Goal: Task Accomplishment & Management: Complete application form

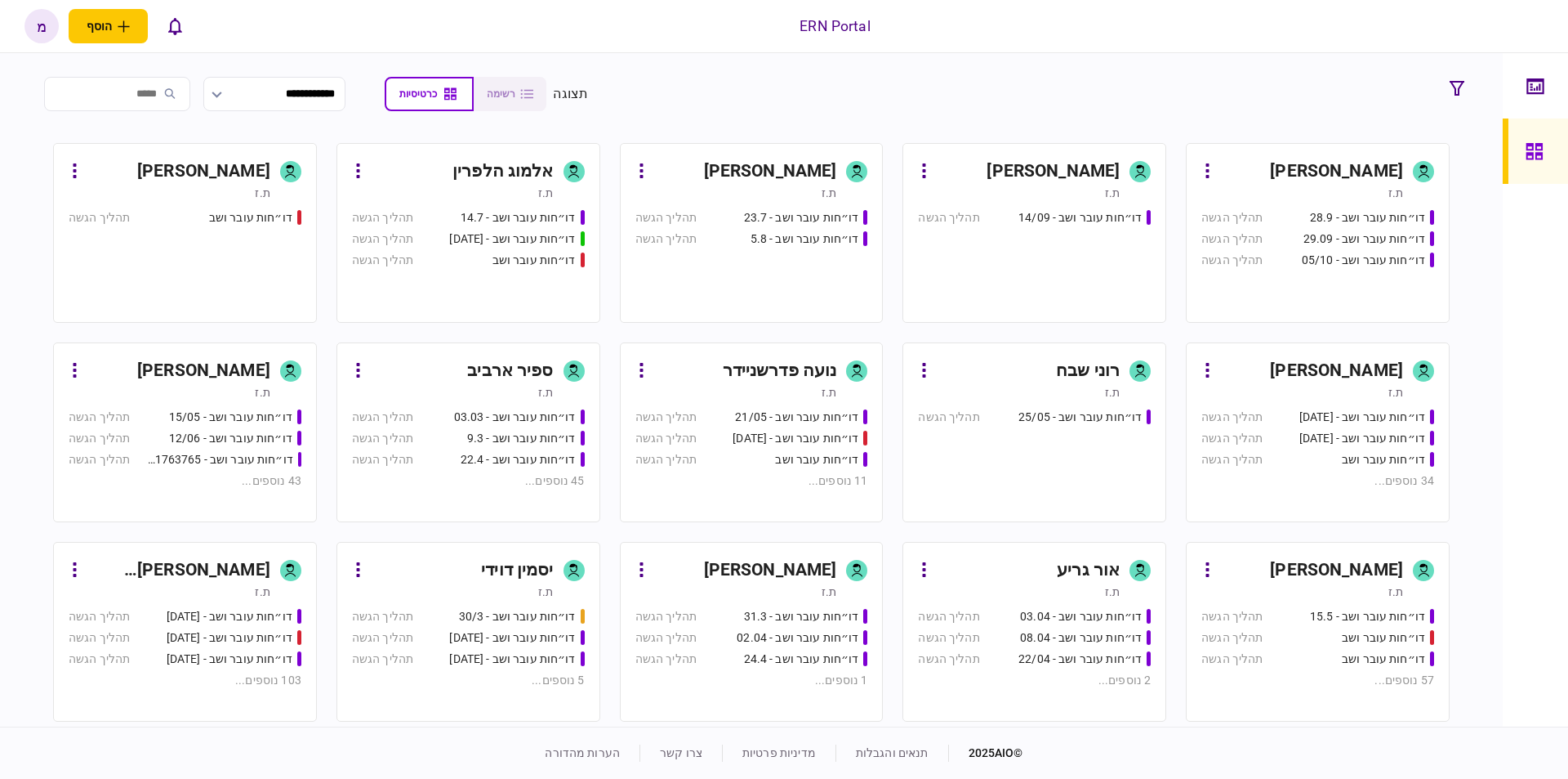
click at [834, 166] on div "[PERSON_NAME]" at bounding box center [771, 171] width 133 height 26
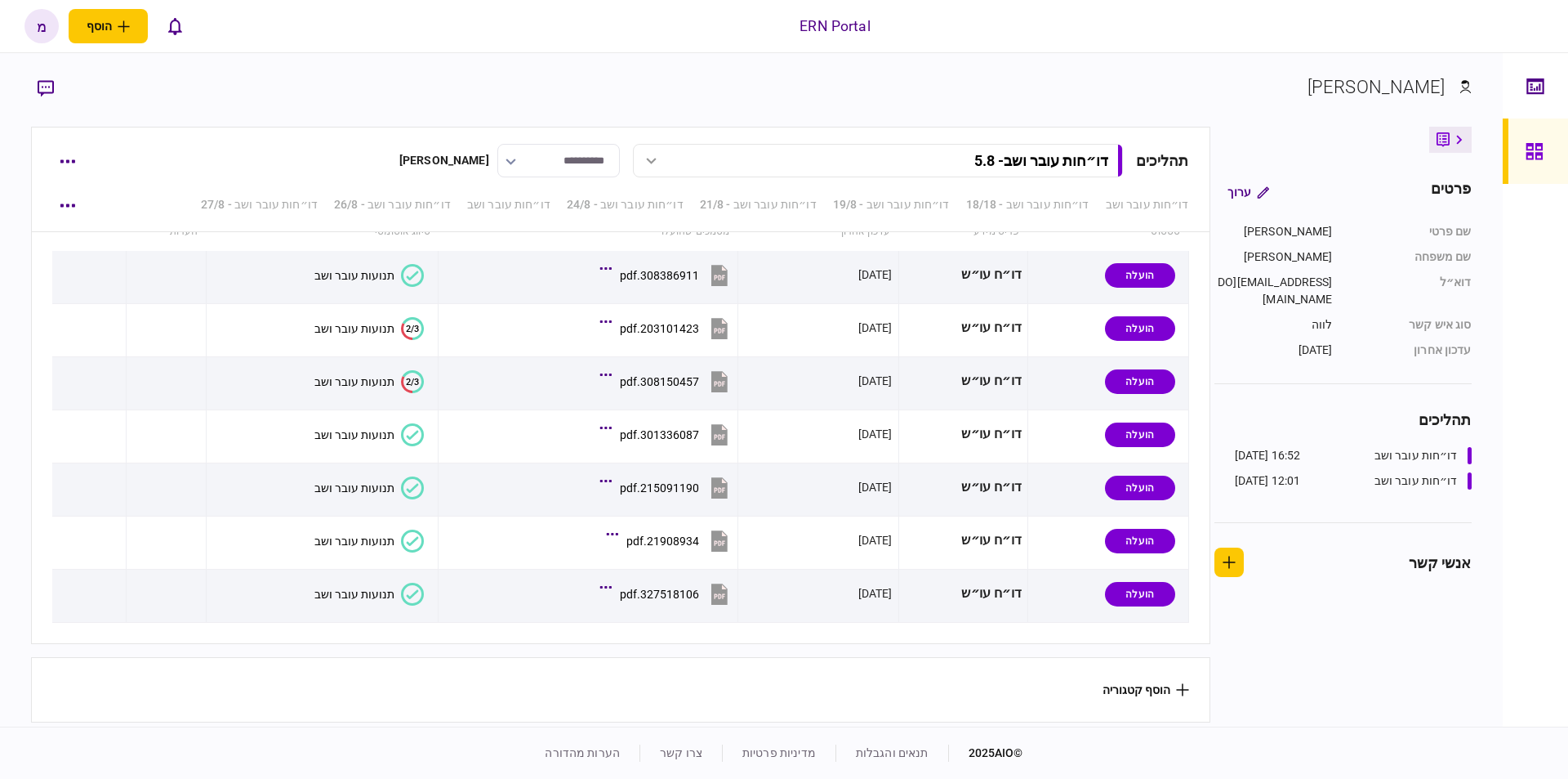
scroll to position [5959, 0]
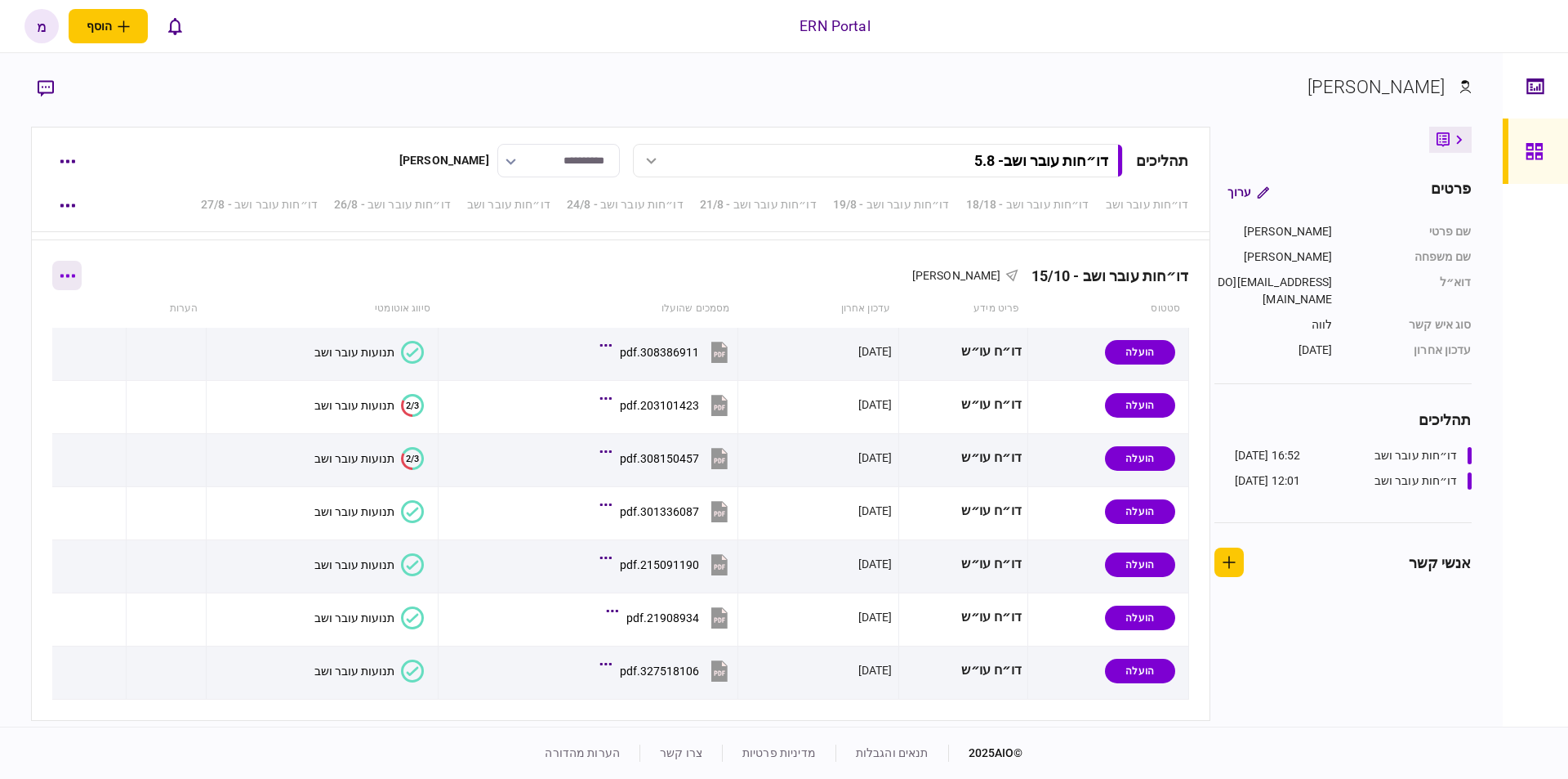
click at [79, 278] on button "button" at bounding box center [66, 275] width 30 height 30
click at [97, 340] on span "הוסף מסמך" at bounding box center [96, 344] width 66 height 20
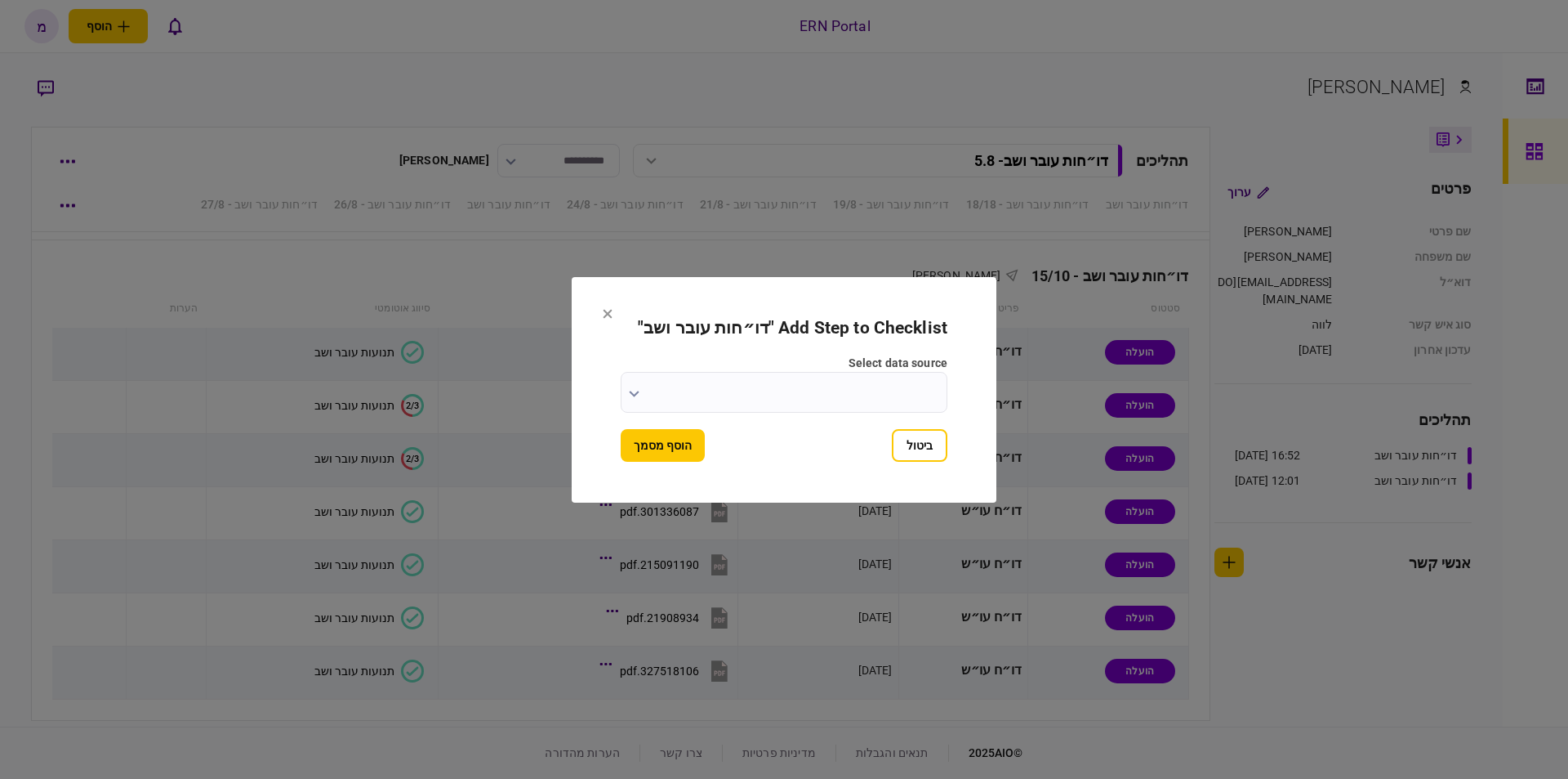
click at [642, 396] on input "select data source" at bounding box center [784, 392] width 327 height 40
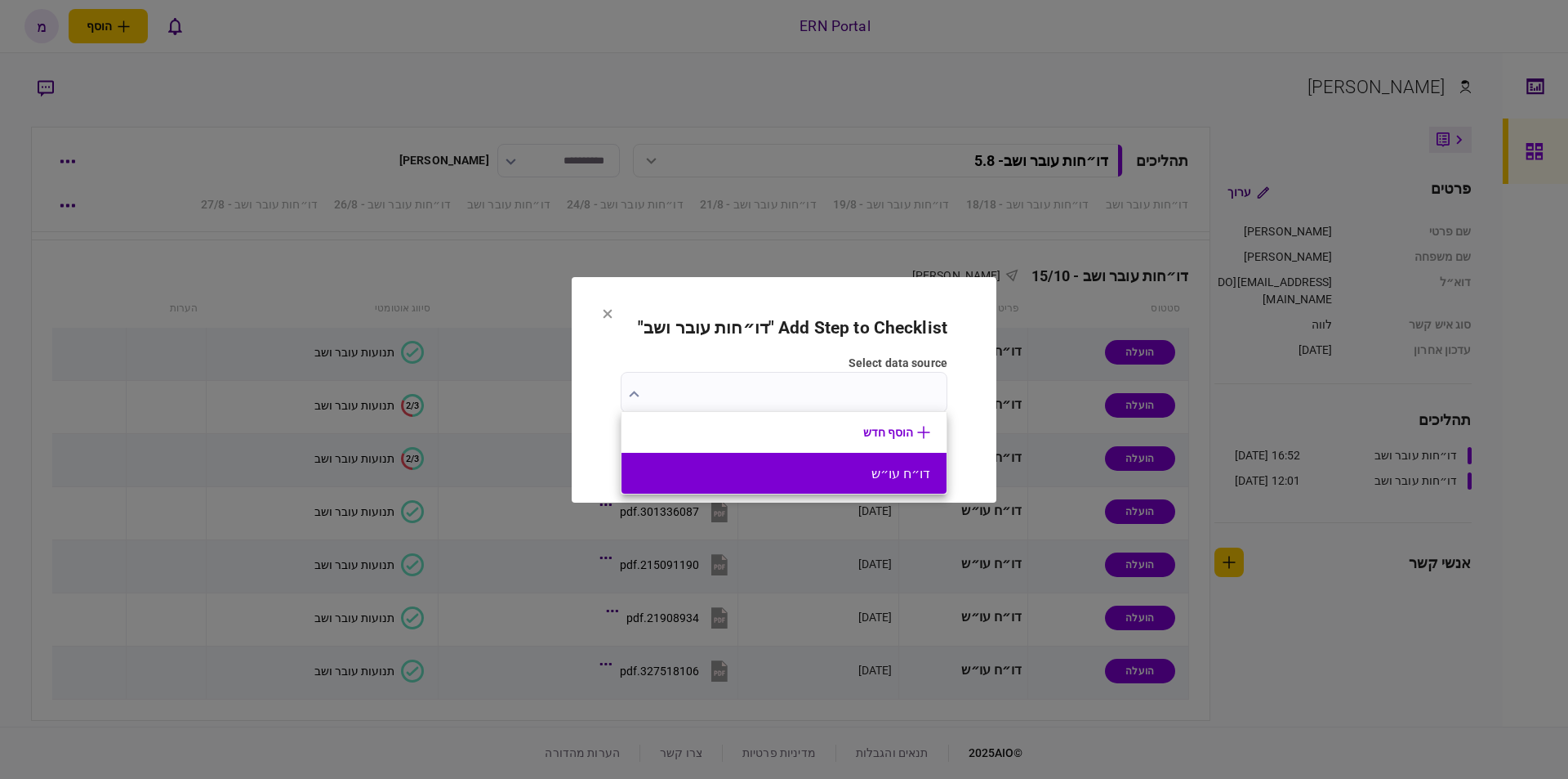
click at [807, 471] on button "דו״ח עו״ש" at bounding box center [784, 473] width 293 height 15
type input "*********"
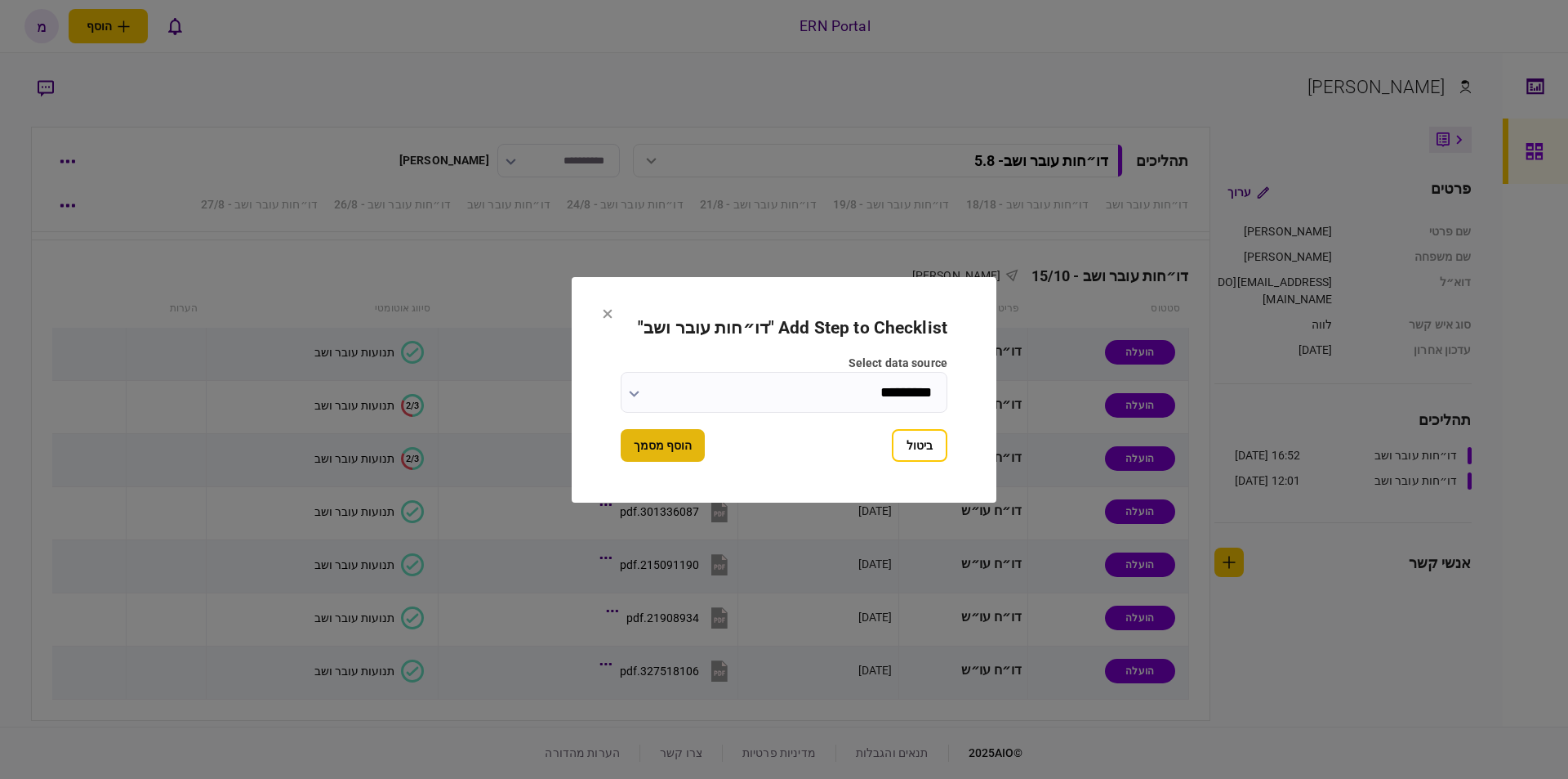
click at [651, 449] on button "הוסף מסמך" at bounding box center [663, 445] width 84 height 32
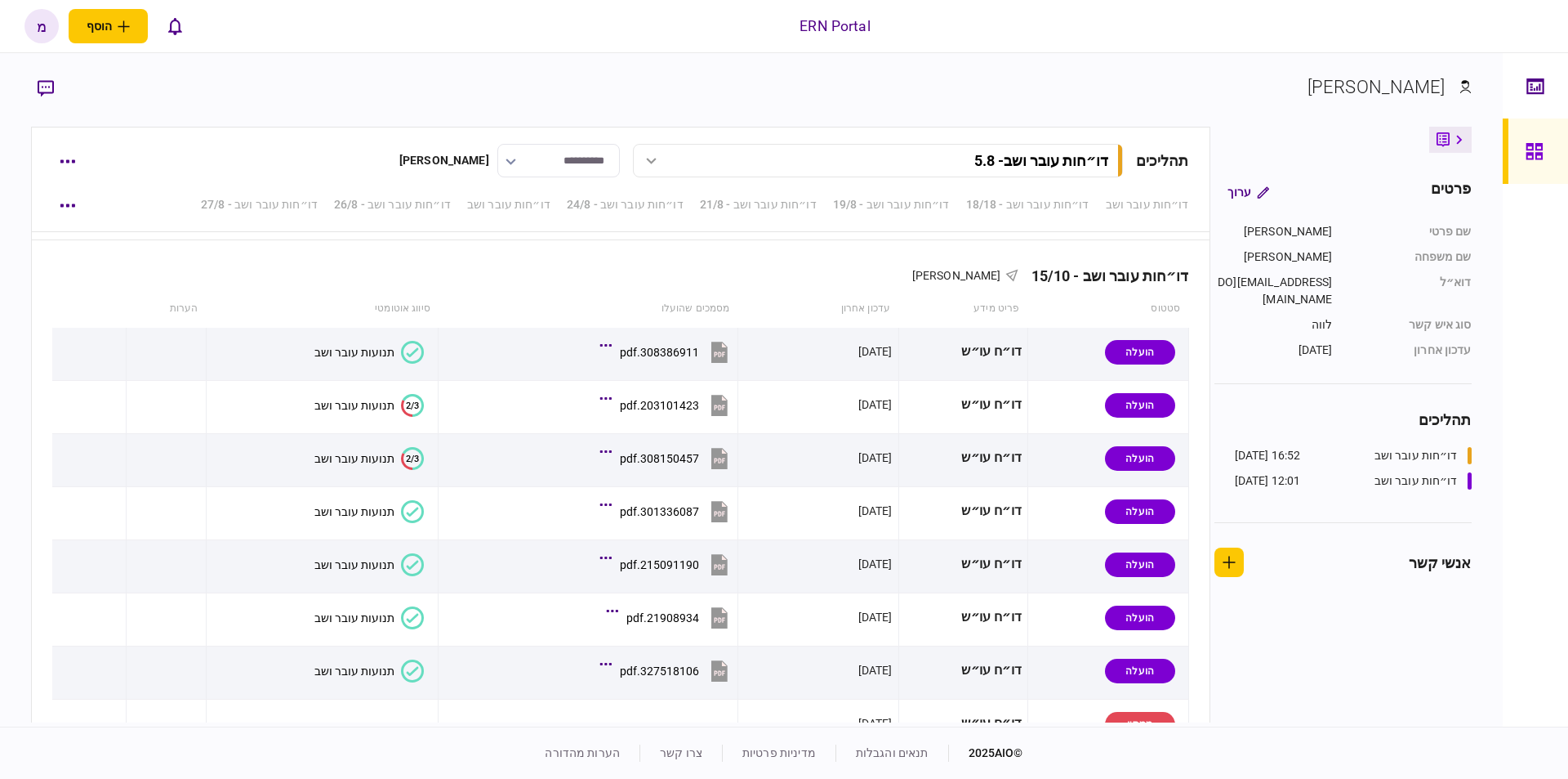
scroll to position [6090, 0]
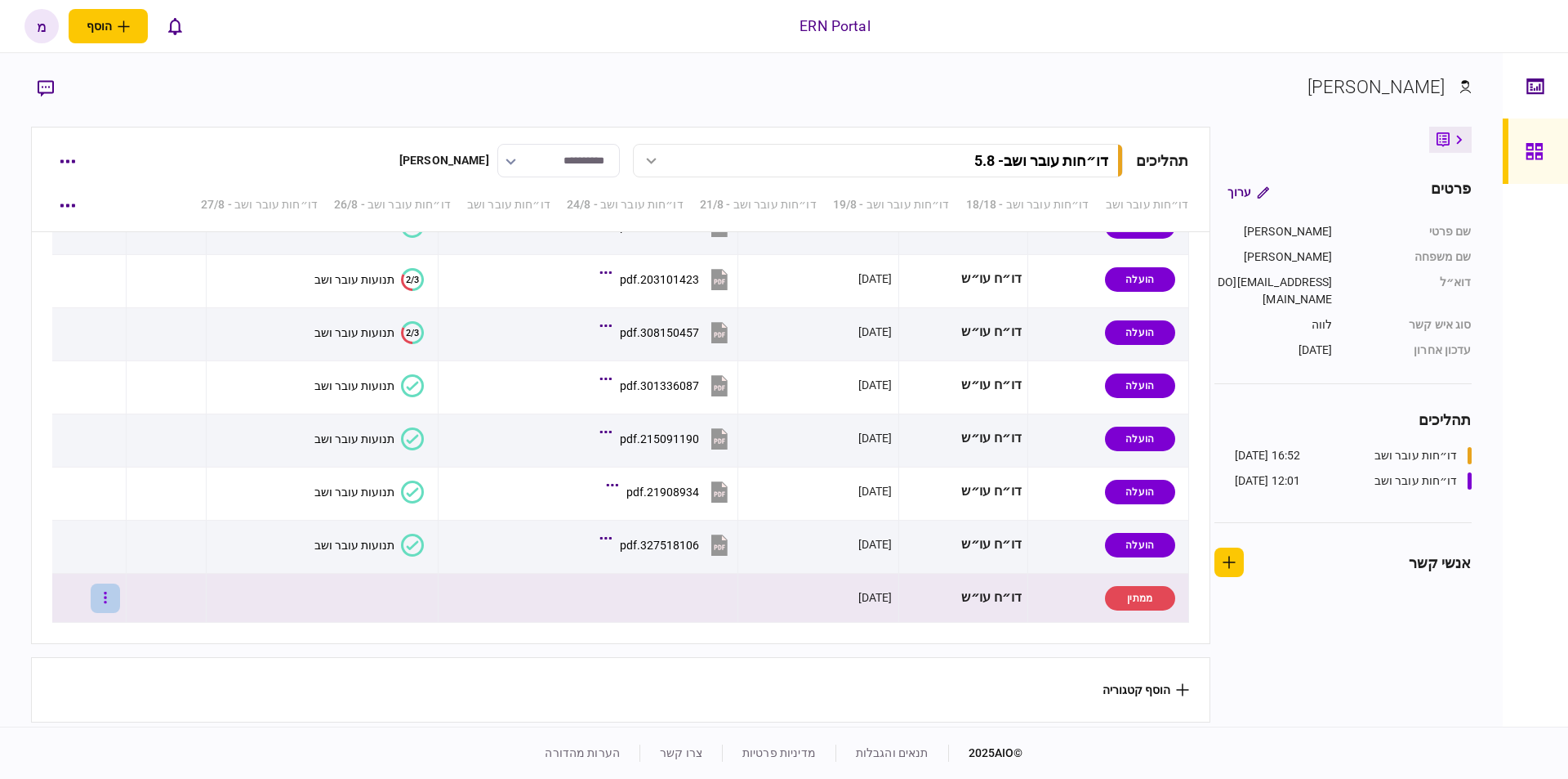
click at [111, 593] on button "button" at bounding box center [105, 598] width 30 height 30
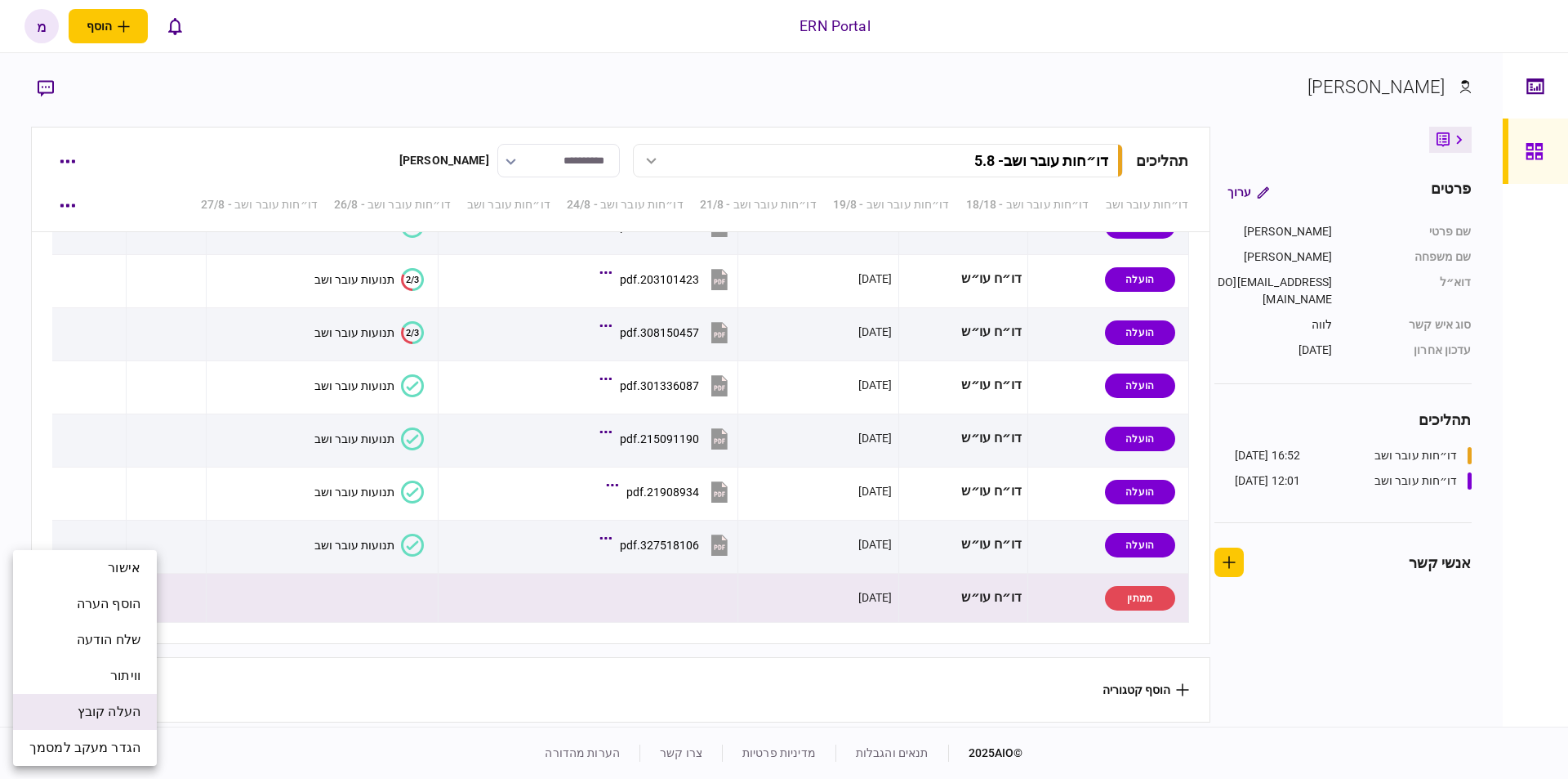
click at [95, 718] on span "העלה קובץ" at bounding box center [109, 712] width 63 height 20
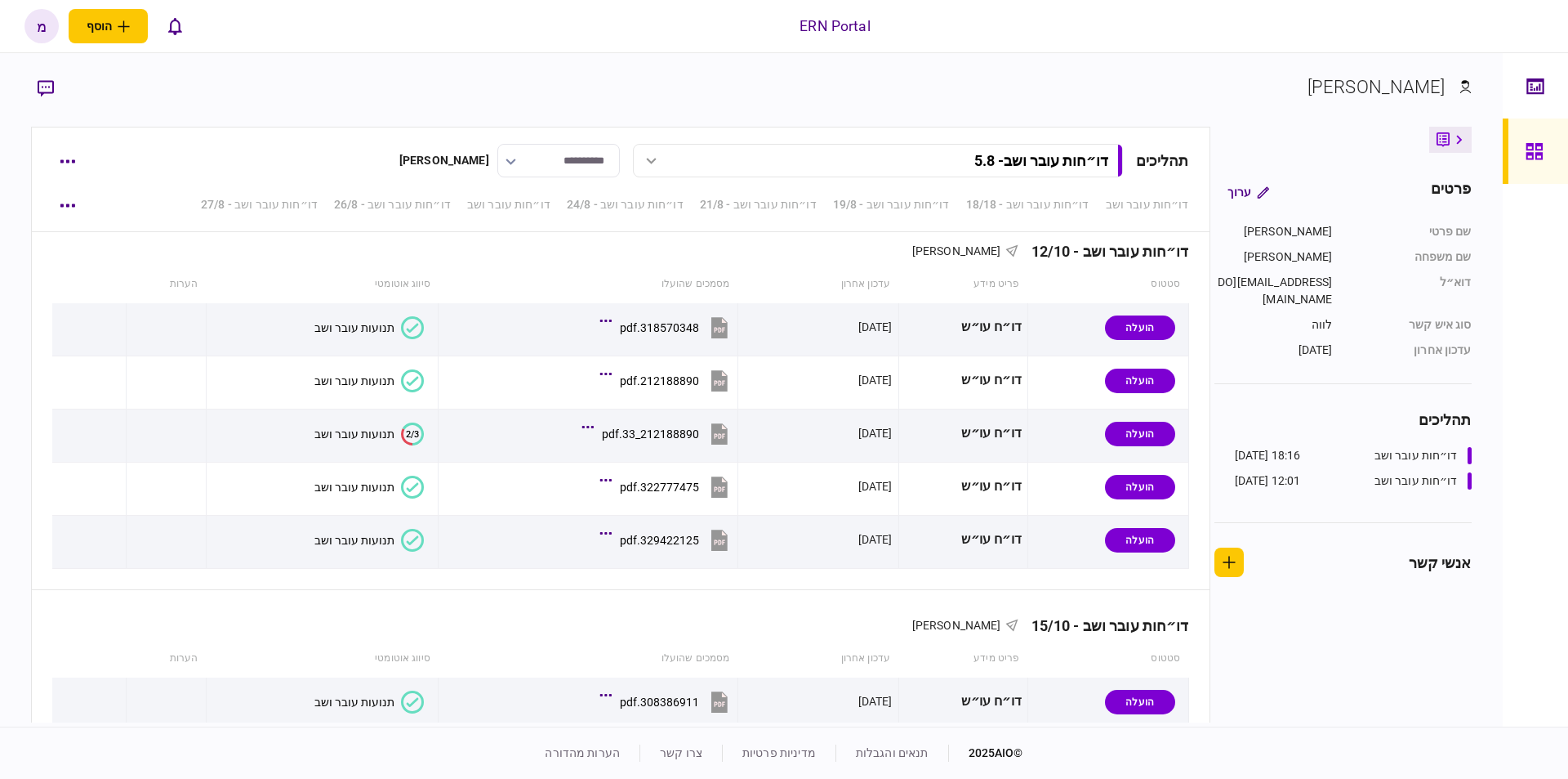
scroll to position [6094, 0]
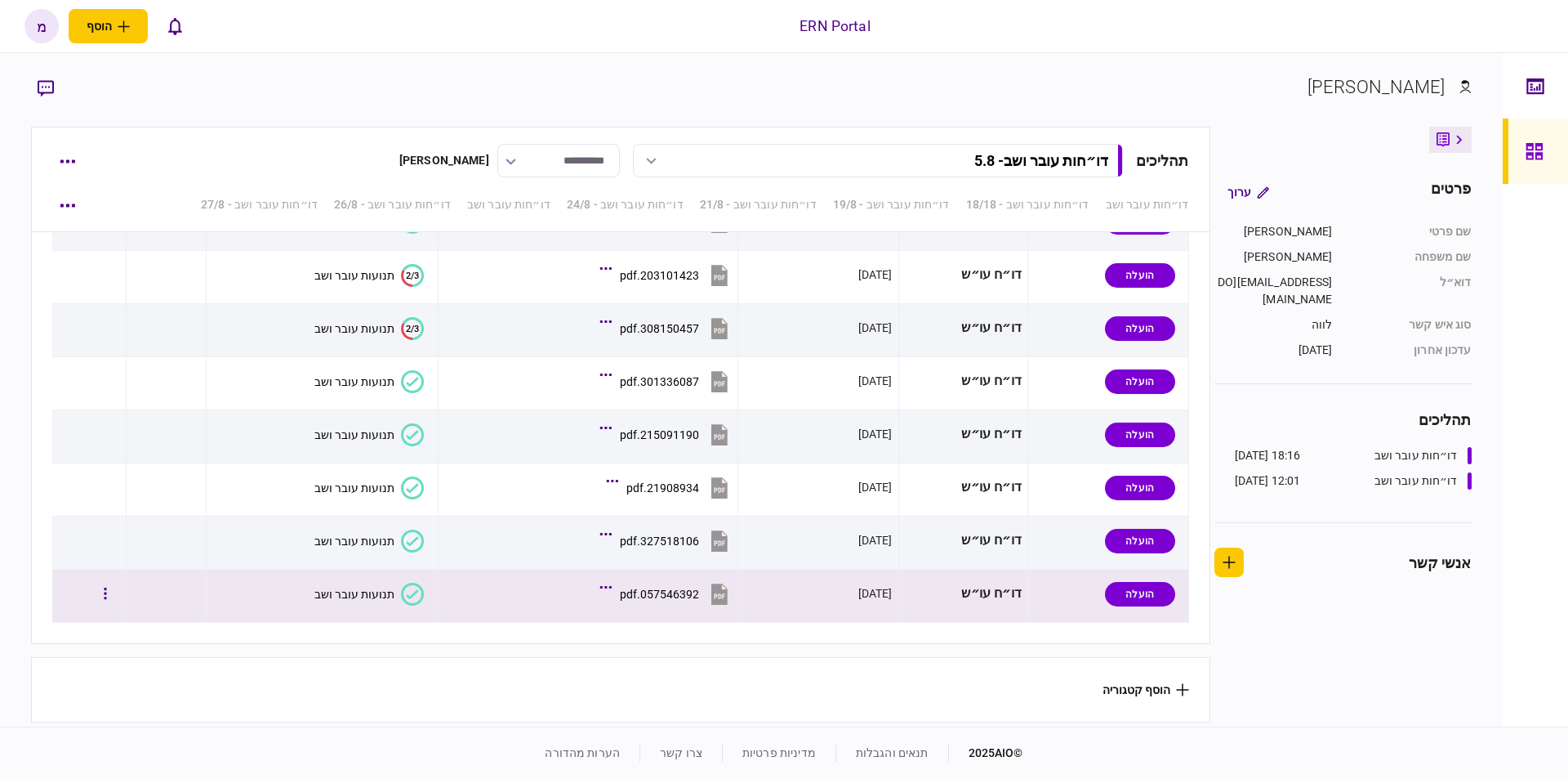
click at [408, 591] on icon at bounding box center [413, 594] width 13 height 9
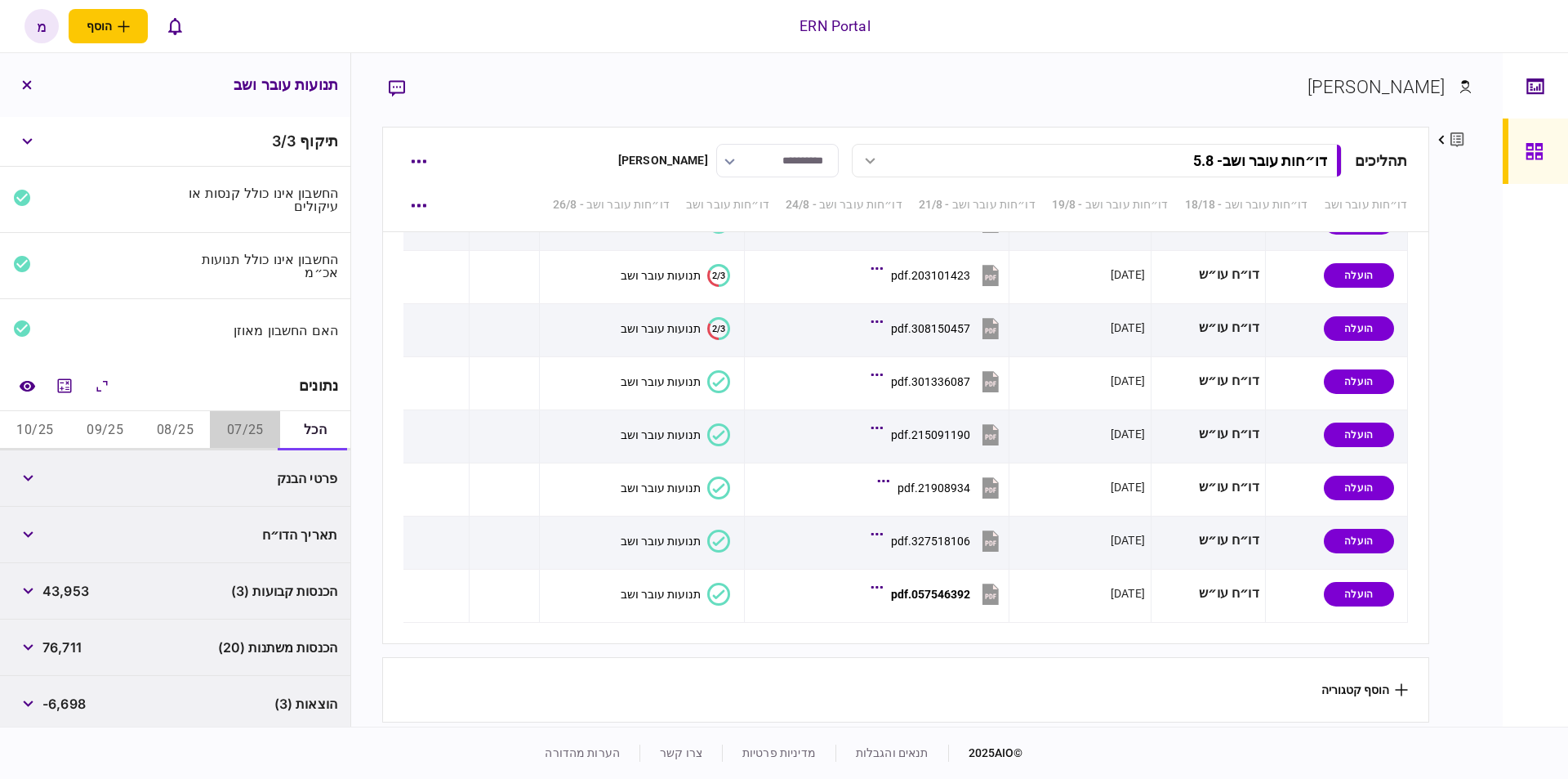
click at [232, 434] on button "07/25" at bounding box center [245, 430] width 70 height 40
click at [71, 390] on icon "מחשבון" at bounding box center [65, 385] width 13 height 13
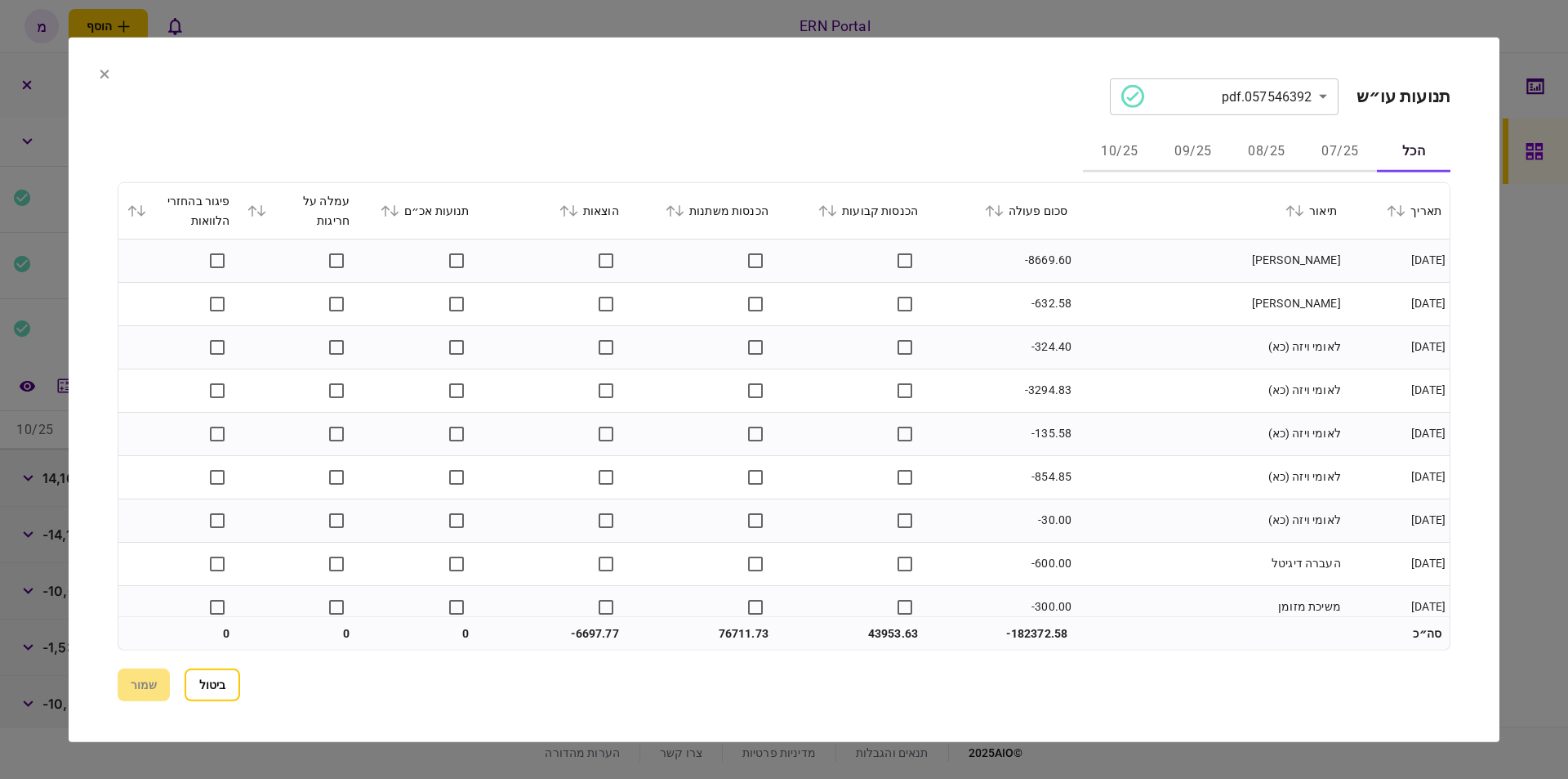
click at [850, 86] on section "**********" at bounding box center [784, 95] width 1333 height 37
click at [1152, 343] on td "לאומי ויזה (כא)" at bounding box center [1210, 347] width 269 height 43
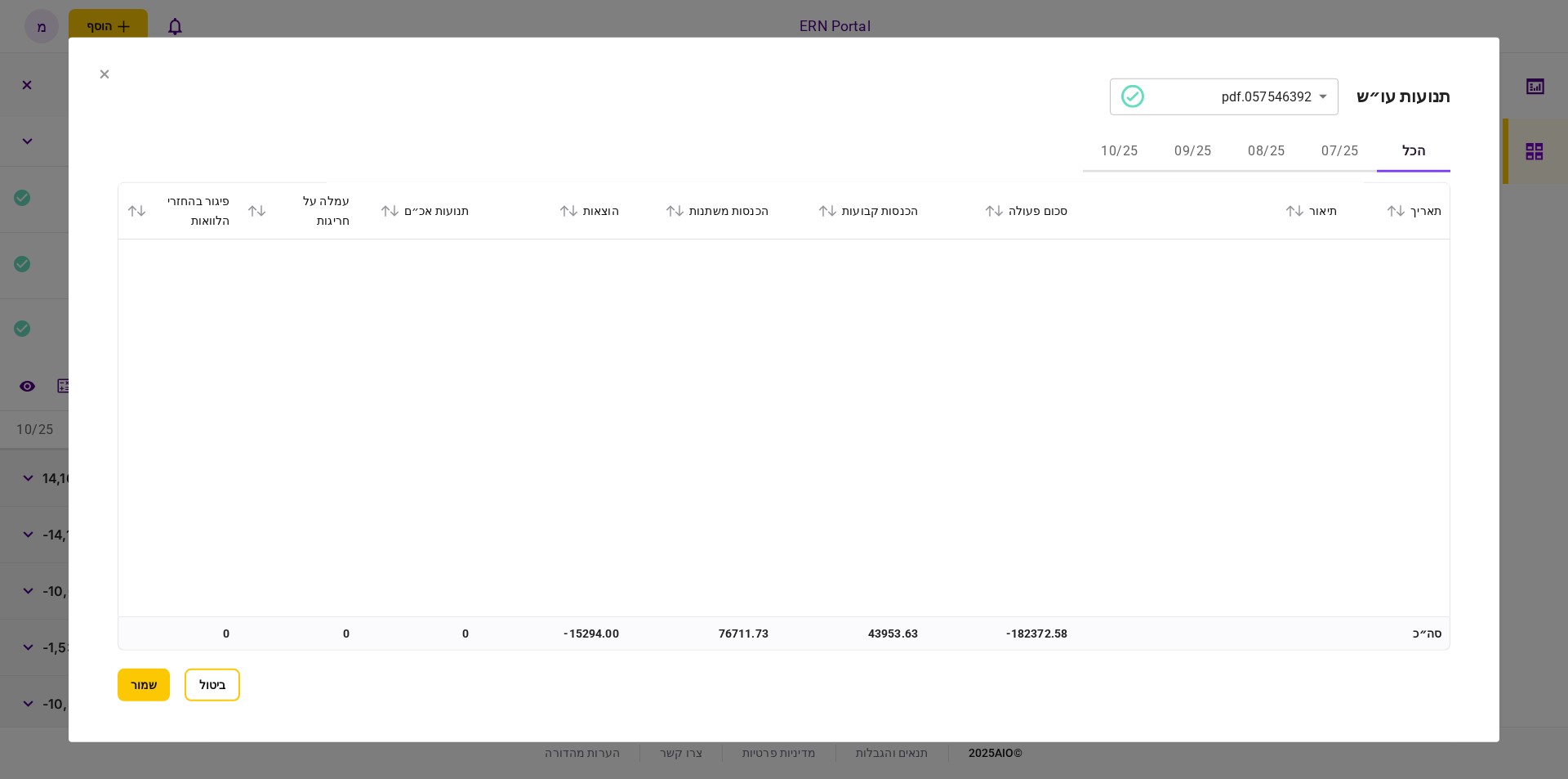
scroll to position [3513, 0]
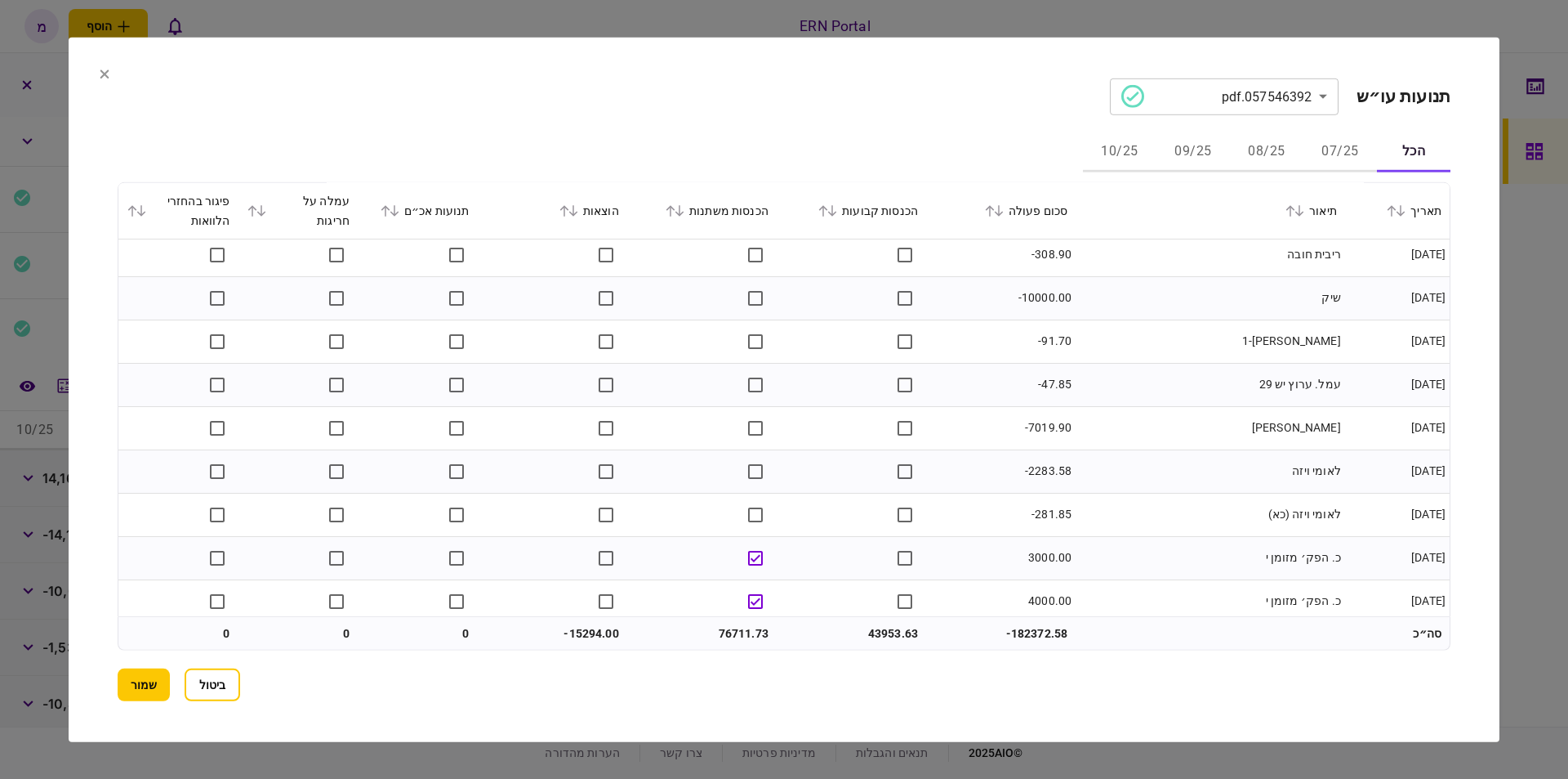
click at [1343, 164] on button "07/25" at bounding box center [1340, 152] width 74 height 40
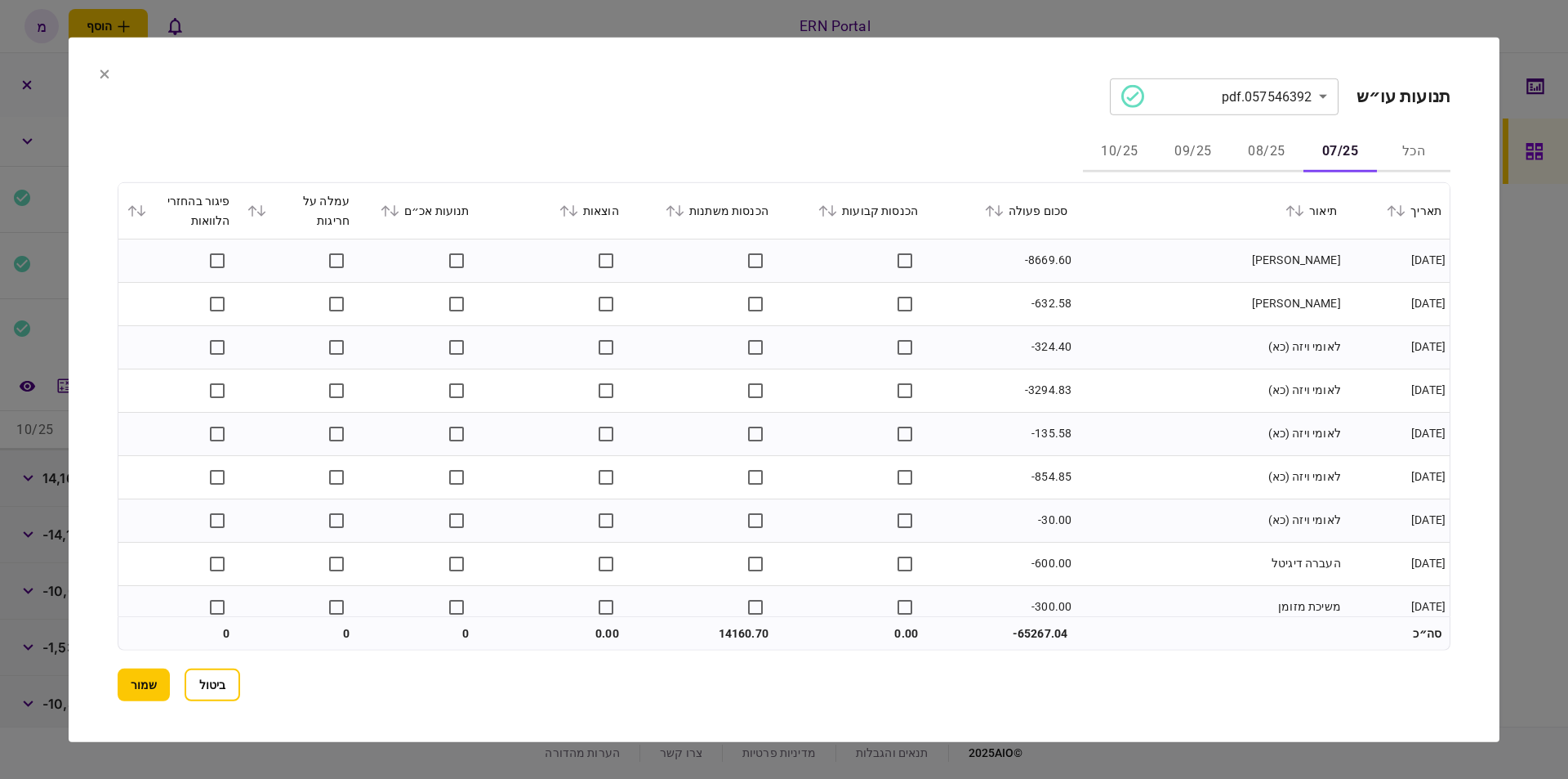
click at [1128, 282] on td "דיינרס קלאב" at bounding box center [1210, 304] width 269 height 43
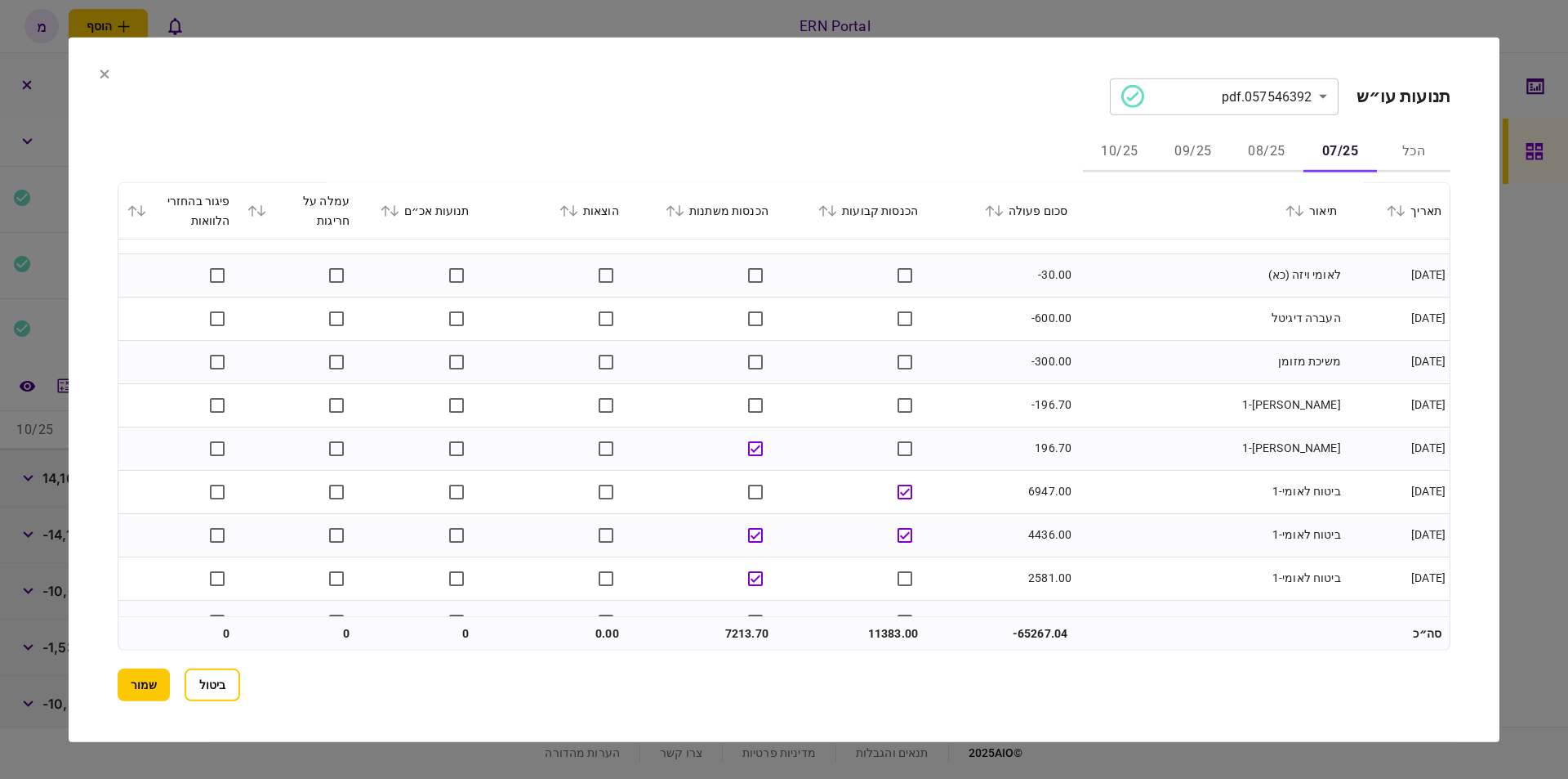
scroll to position [275, 0]
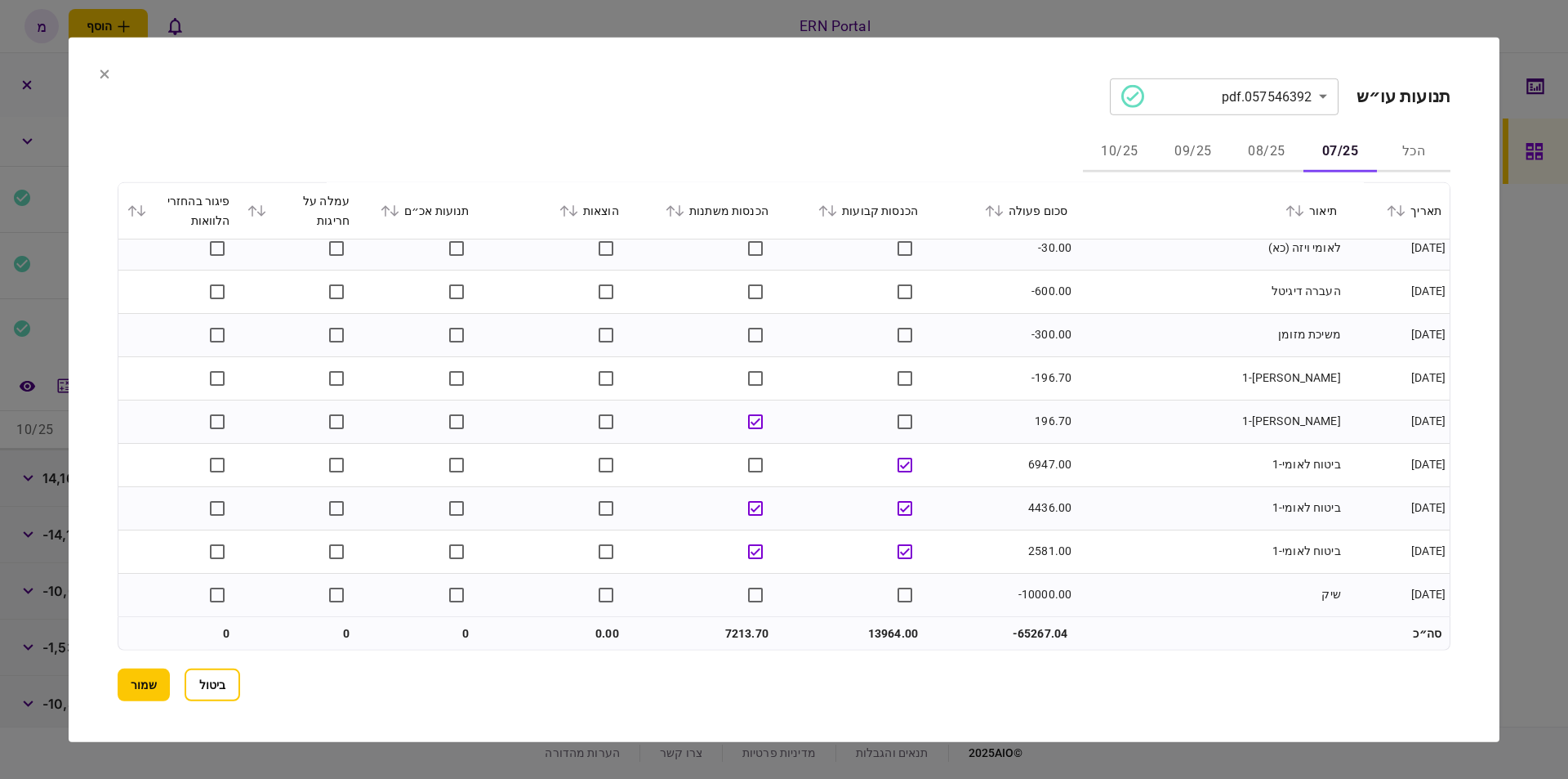
click at [868, 625] on td "13964.00" at bounding box center [851, 633] width 149 height 32
copy td "13964.00"
click at [880, 639] on td "13964.00" at bounding box center [851, 633] width 149 height 32
click at [885, 626] on td "13964.00" at bounding box center [851, 633] width 149 height 32
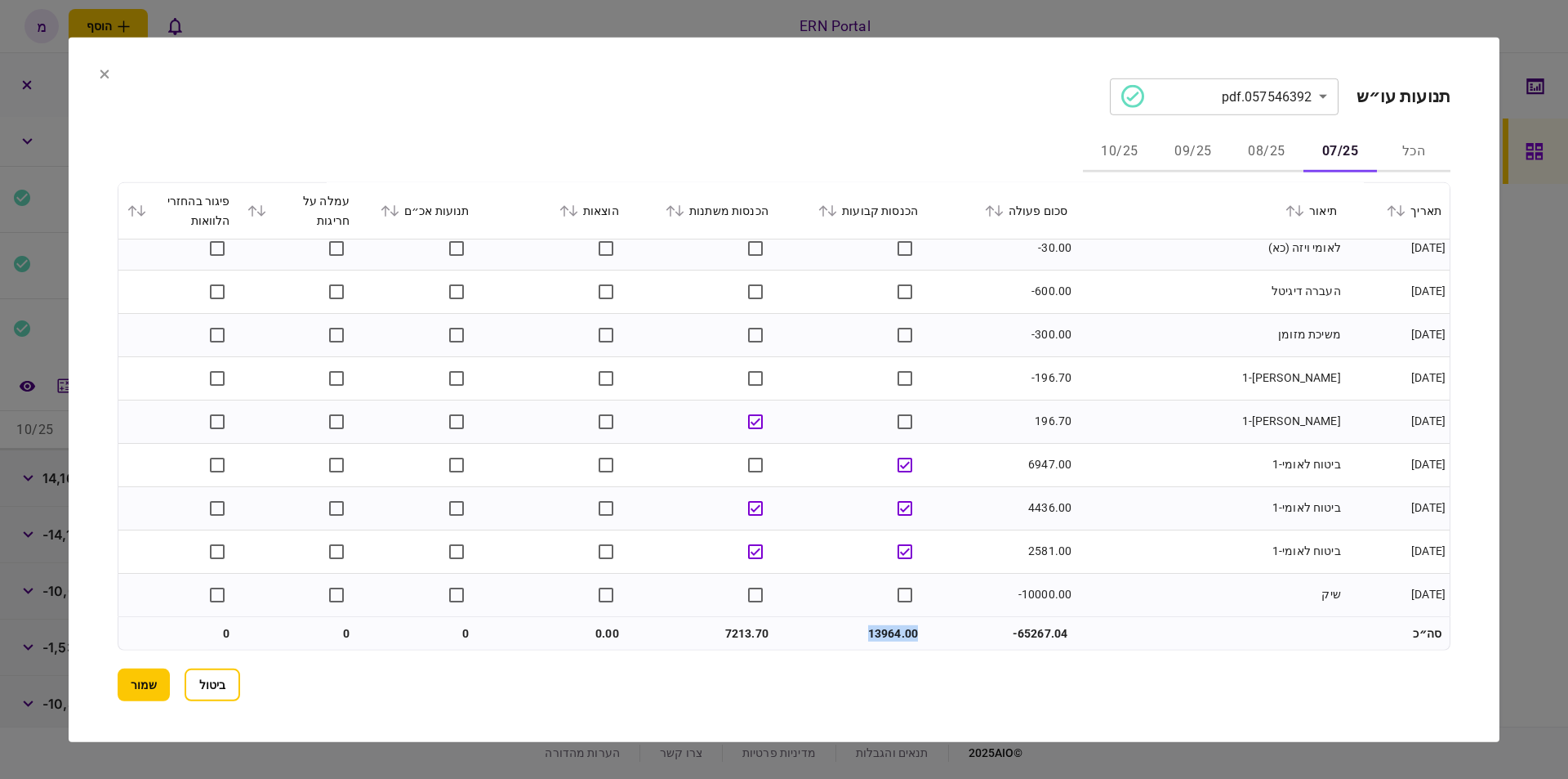
click at [885, 626] on td "13964.00" at bounding box center [851, 633] width 149 height 32
copy td "13964.00"
drag, startPoint x: 714, startPoint y: 52, endPoint x: 718, endPoint y: 61, distance: 9.8
click at [714, 52] on section "**********" at bounding box center [783, 389] width 1431 height 704
click at [1208, 365] on td "מקס איט פיננ-1" at bounding box center [1210, 377] width 269 height 43
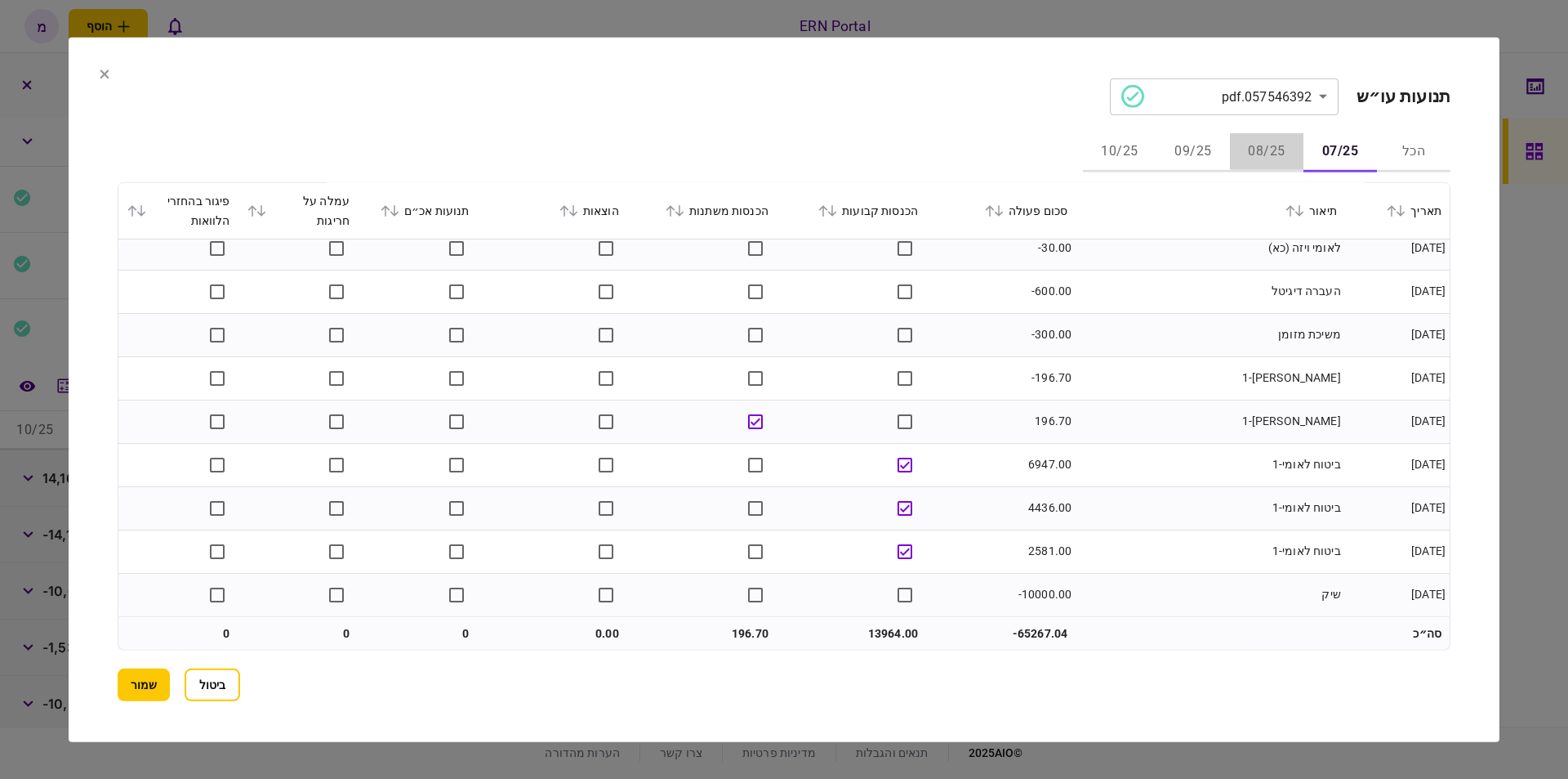
click at [1276, 148] on button "08/25" at bounding box center [1266, 152] width 74 height 40
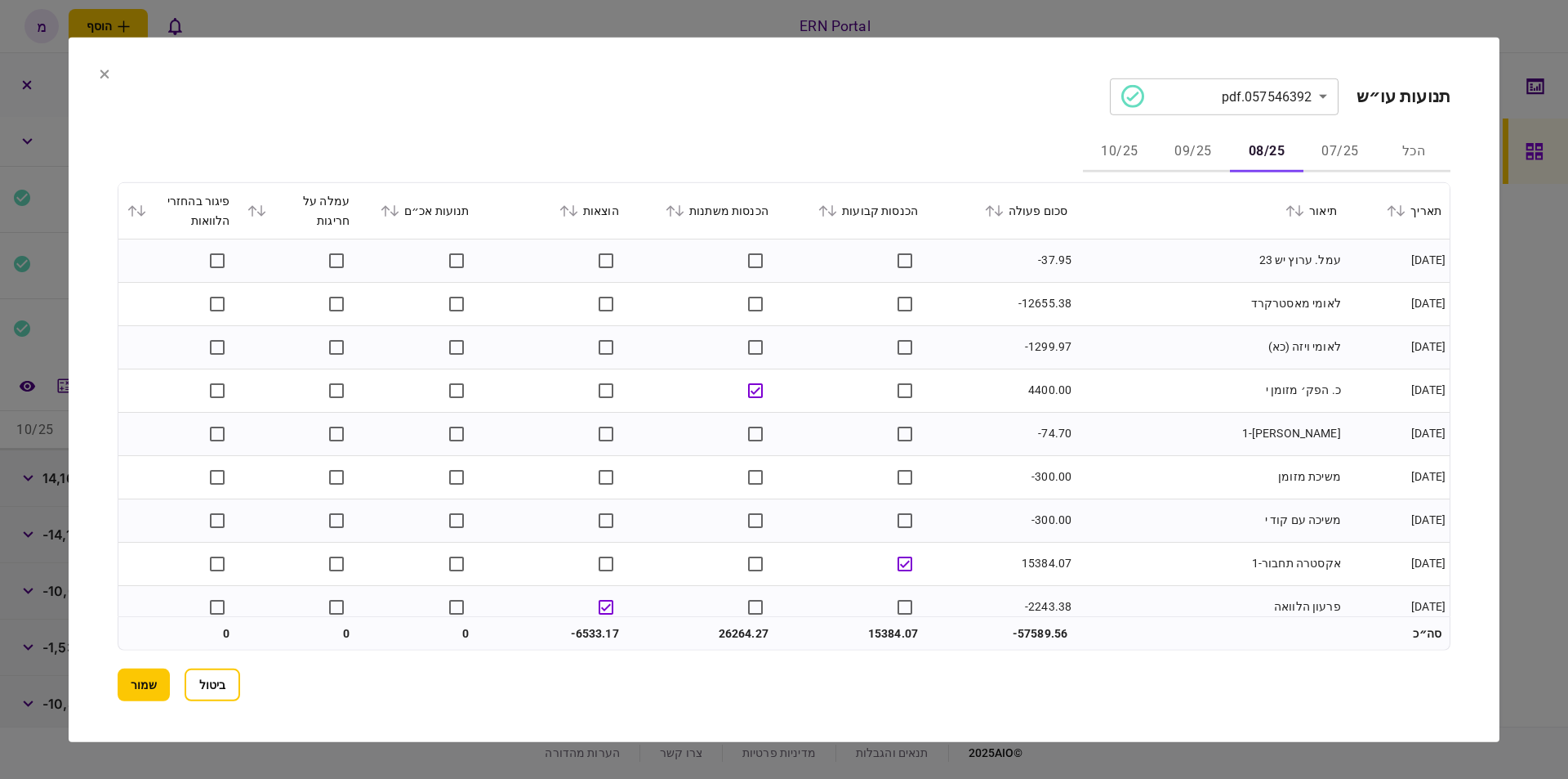
click at [1157, 266] on td "עמל. ערוץ יש 23" at bounding box center [1210, 261] width 269 height 43
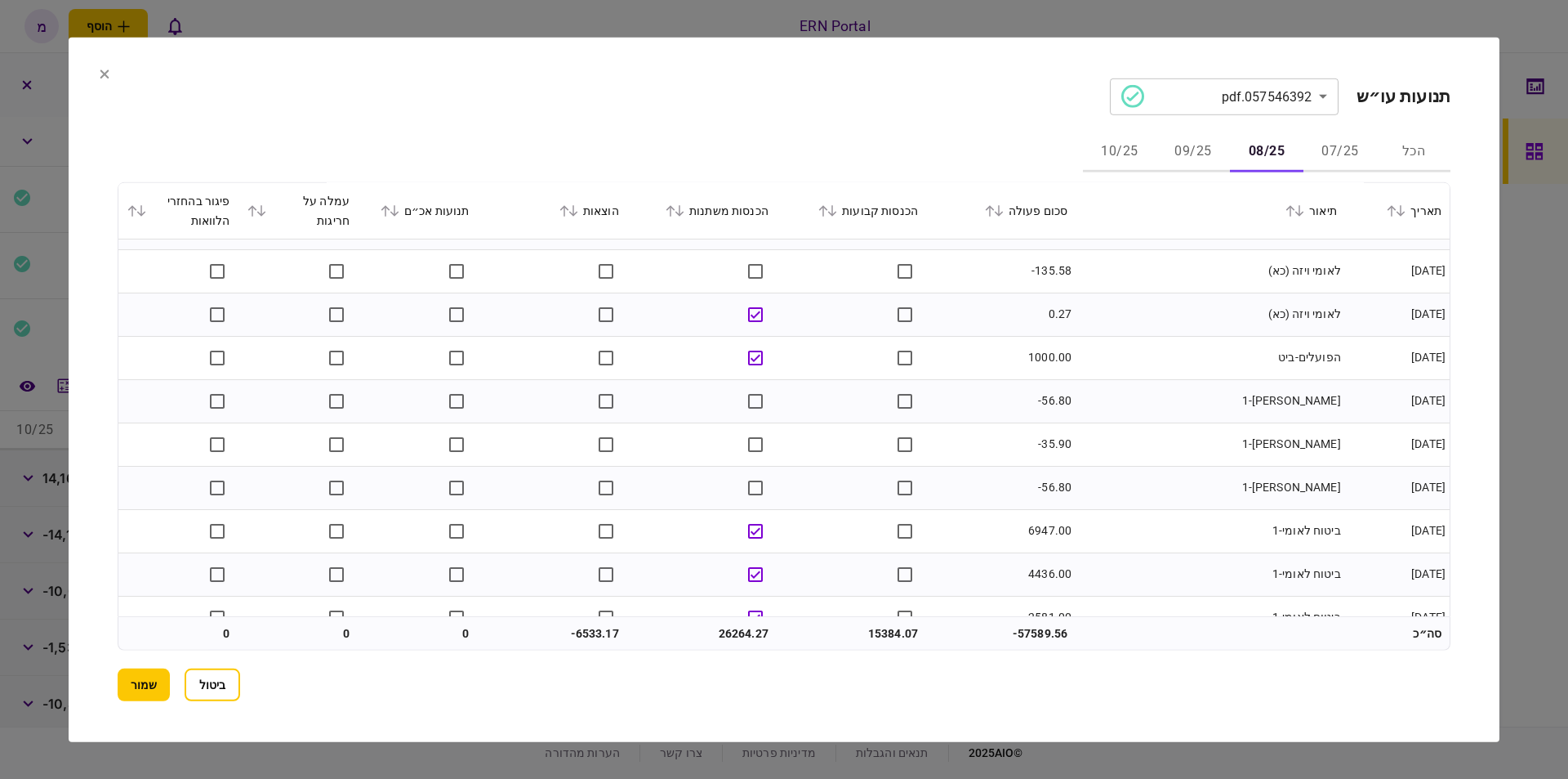
scroll to position [968, 0]
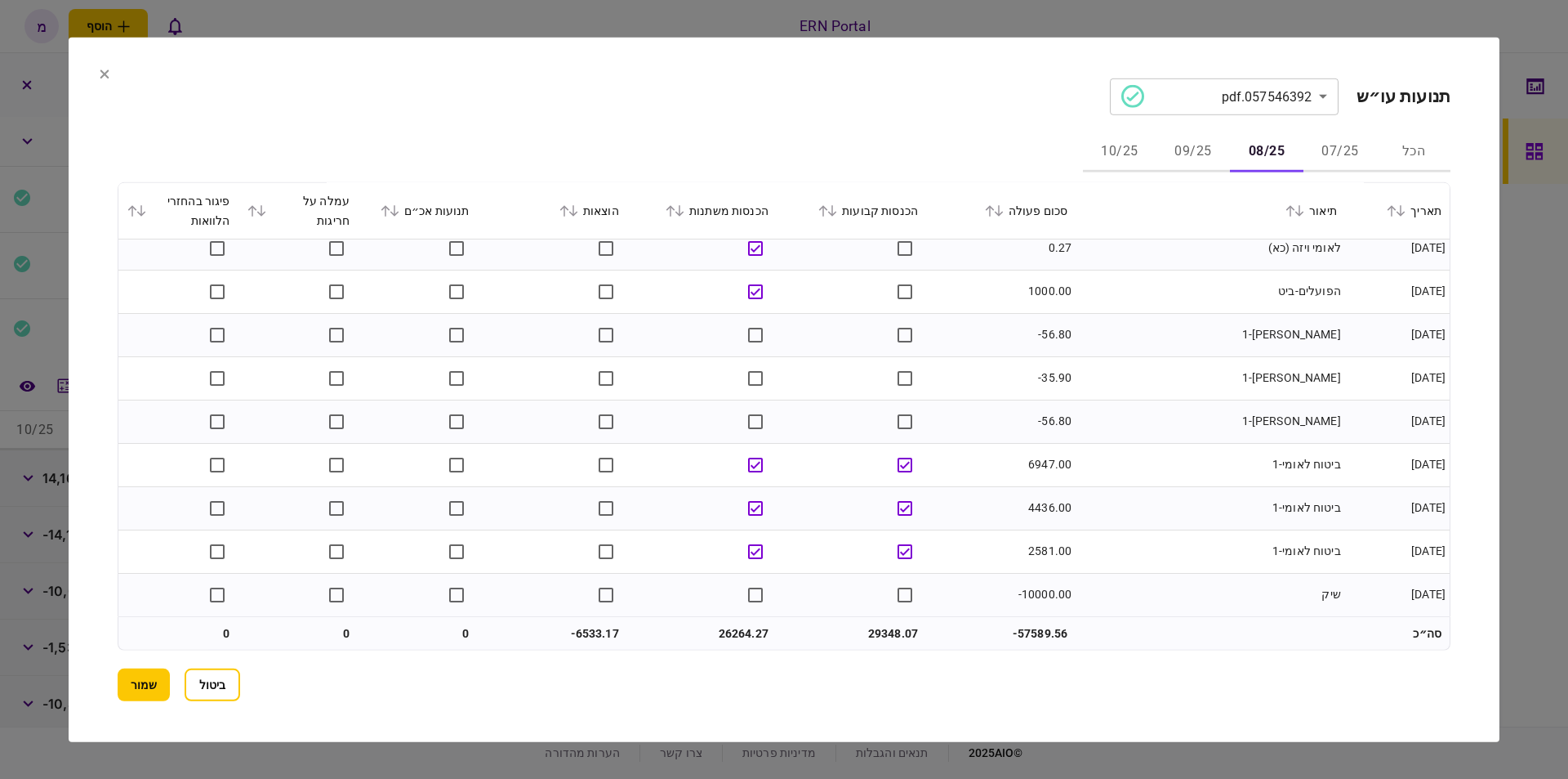
click at [762, 482] on td at bounding box center [701, 465] width 149 height 43
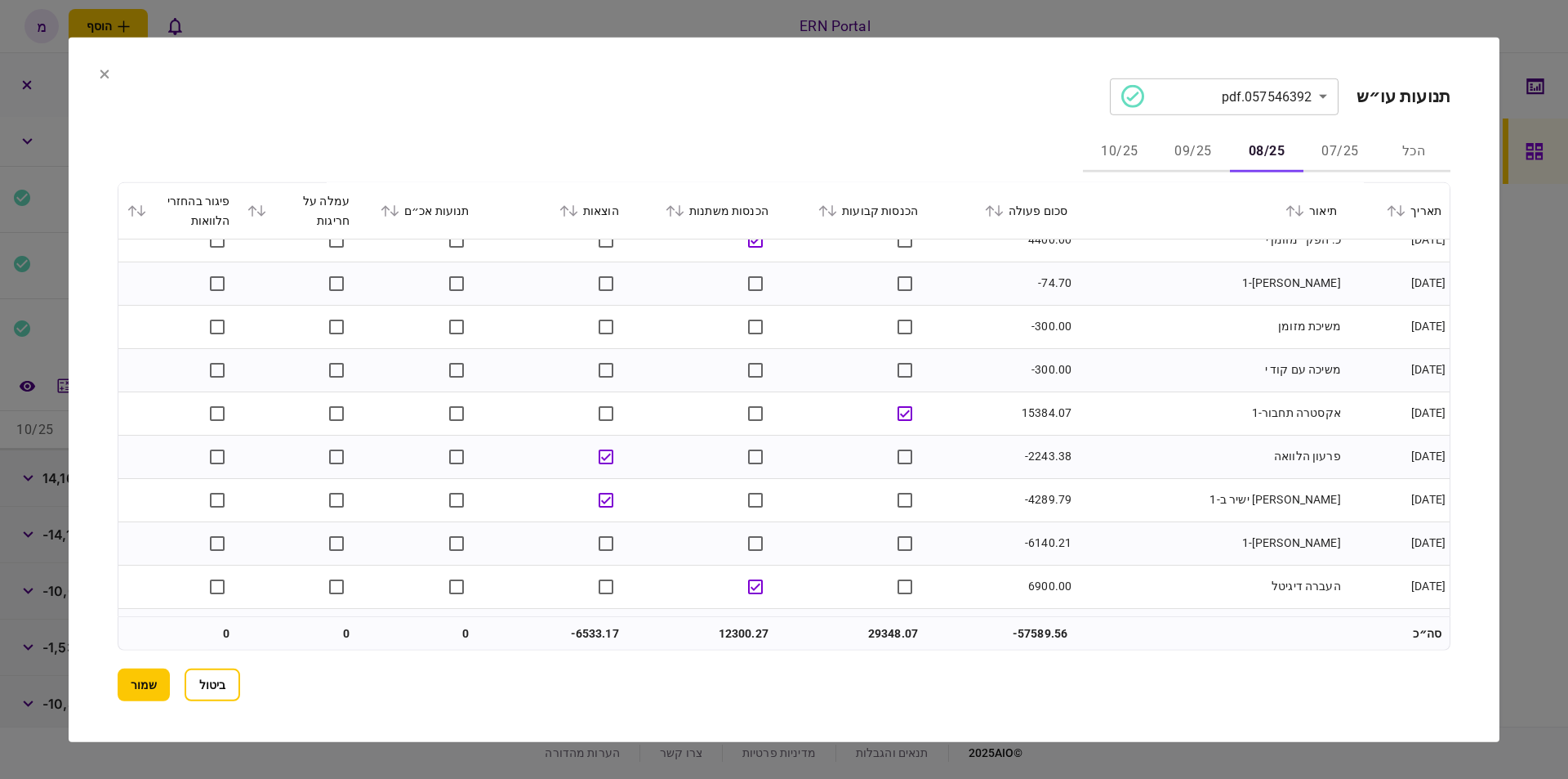
scroll to position [0, 0]
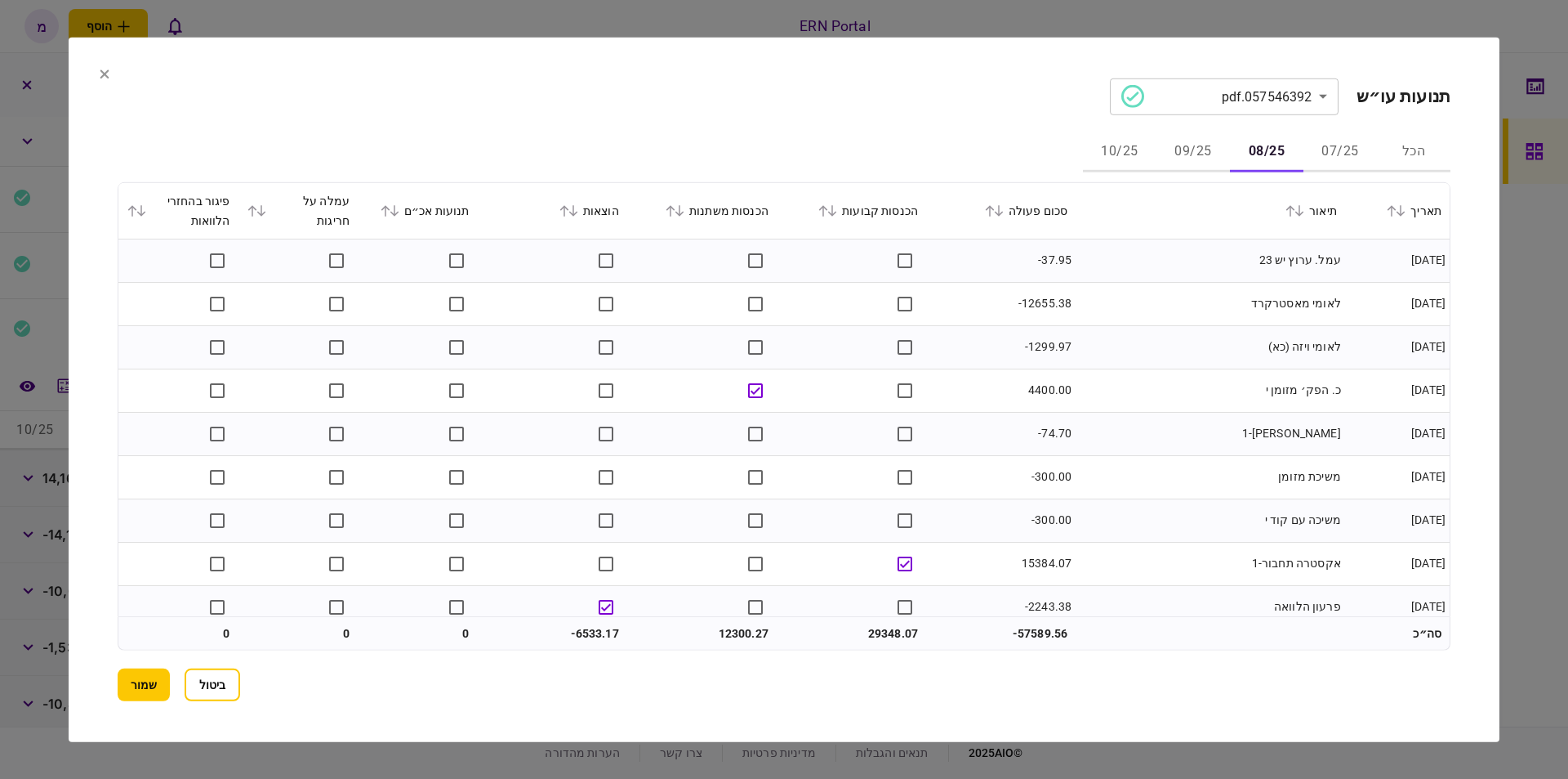
click at [1200, 144] on button "09/25" at bounding box center [1194, 152] width 74 height 40
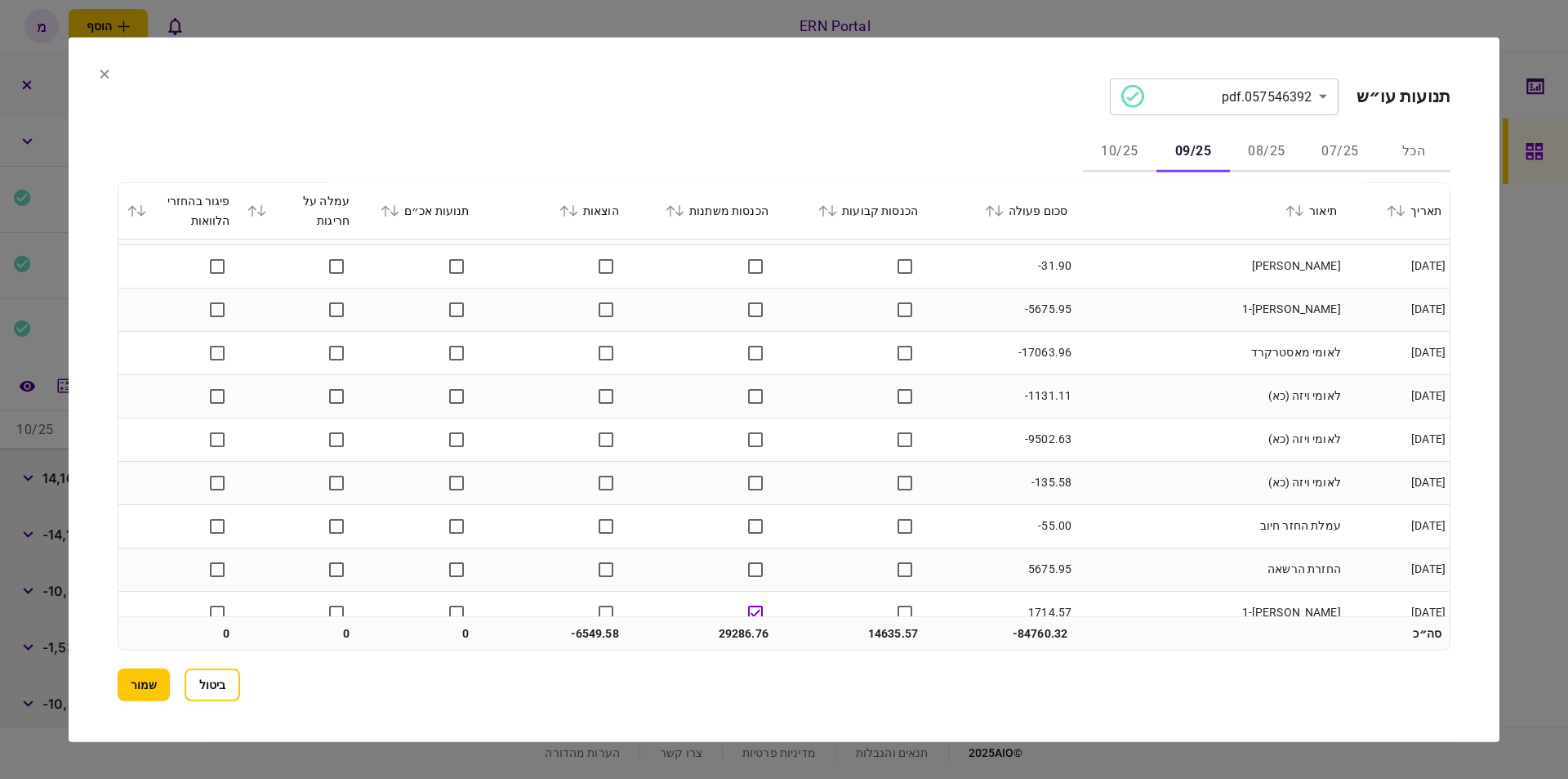
scroll to position [899, 0]
drag, startPoint x: 1339, startPoint y: 446, endPoint x: 1037, endPoint y: 442, distance: 302.0
click at [1037, 442] on tr "16/09/2025 עמלת החזר חיוב -55.00" at bounding box center [784, 444] width 1331 height 43
click at [1063, 443] on td "-55.00" at bounding box center [1000, 444] width 149 height 43
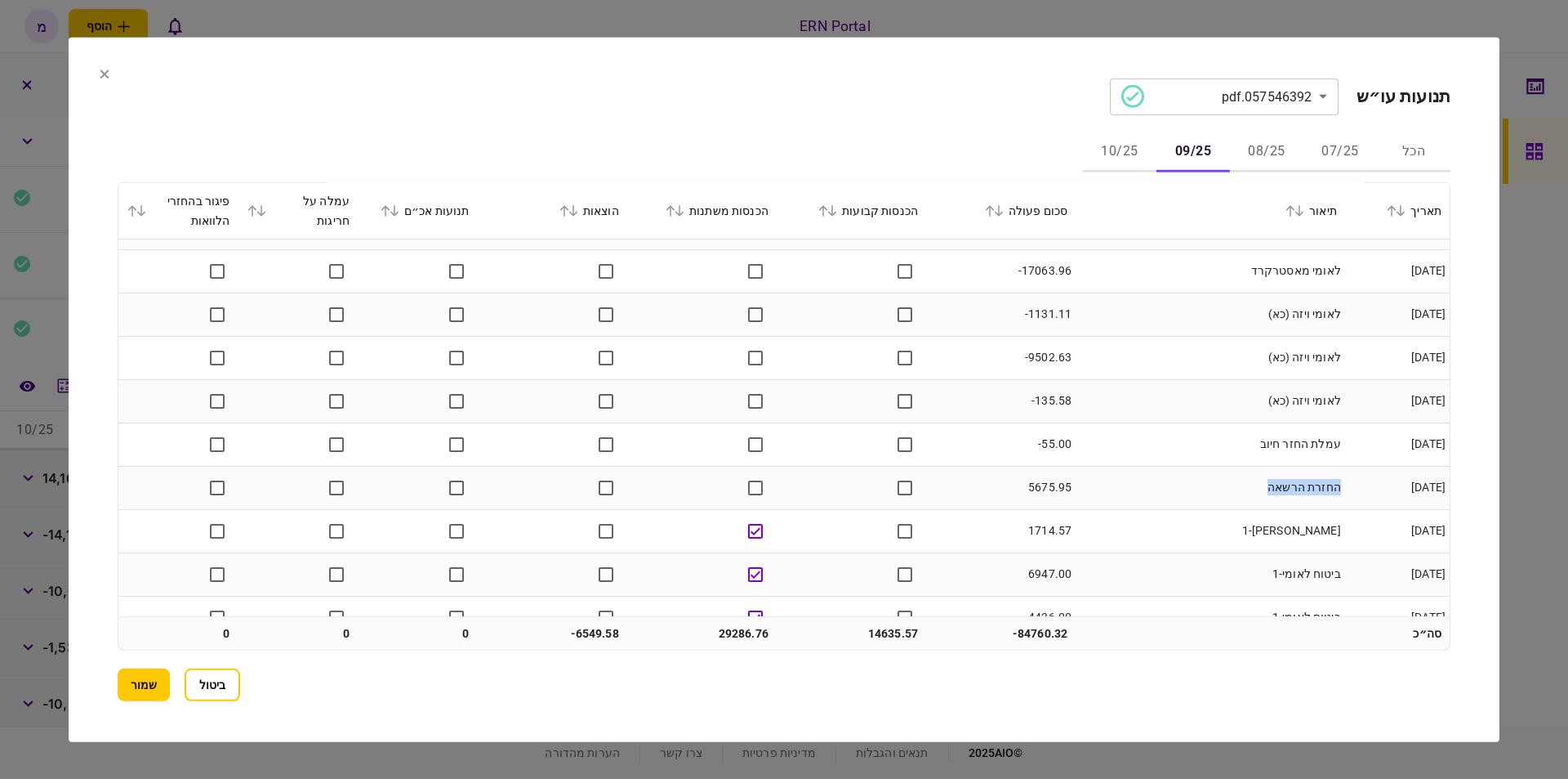
drag, startPoint x: 1338, startPoint y: 485, endPoint x: 1072, endPoint y: 491, distance: 266.1
click at [1075, 491] on tr "16/09/2025 החזרת הרשאה 5675.95" at bounding box center [784, 487] width 1331 height 43
click at [1047, 488] on td "5675.95" at bounding box center [1000, 487] width 149 height 43
drag, startPoint x: 1345, startPoint y: 482, endPoint x: 1229, endPoint y: 495, distance: 116.7
click at [1230, 495] on td "החזרת הרשאה" at bounding box center [1210, 487] width 269 height 43
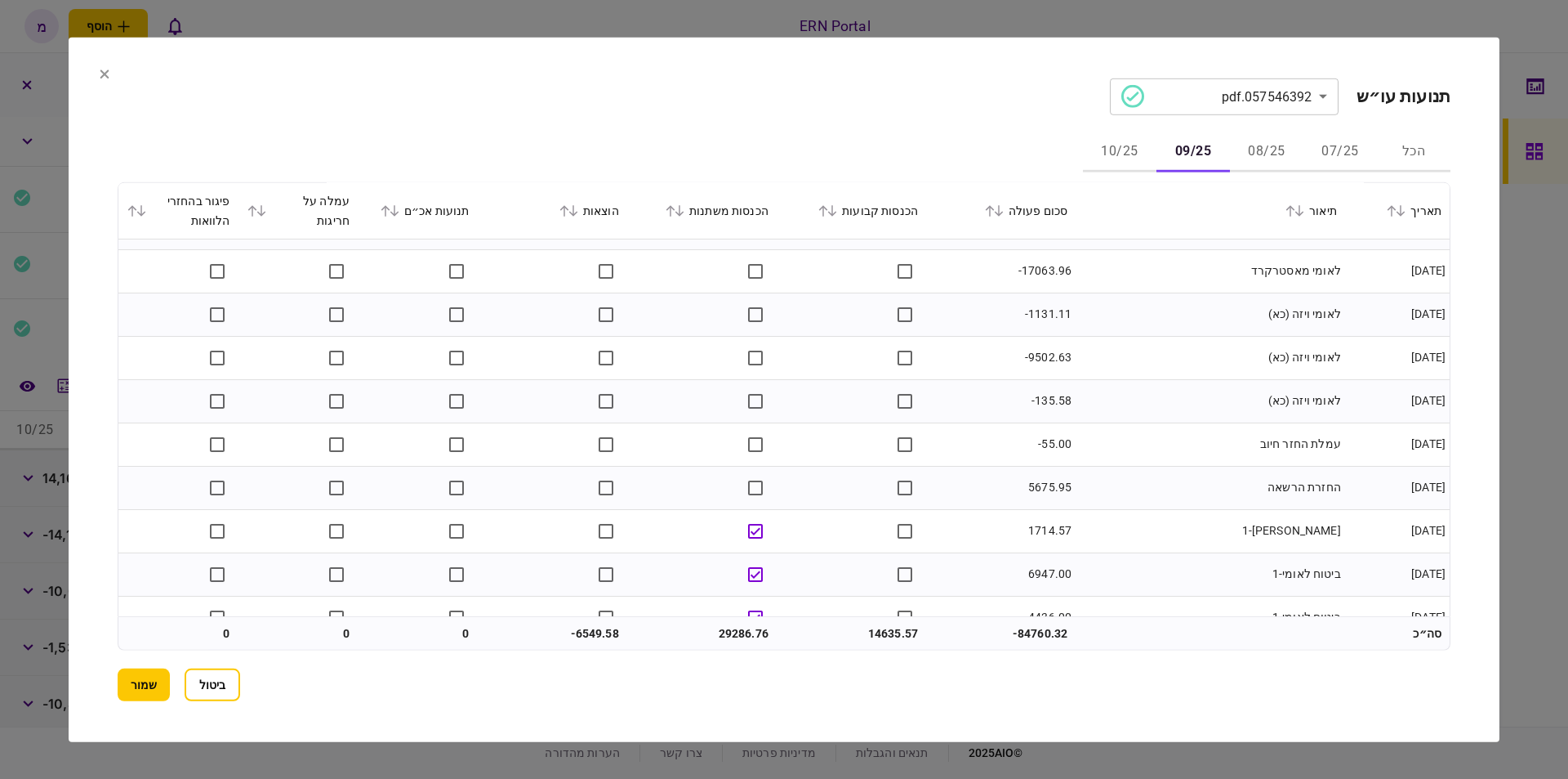
click at [1035, 491] on td "5675.95" at bounding box center [1000, 487] width 149 height 43
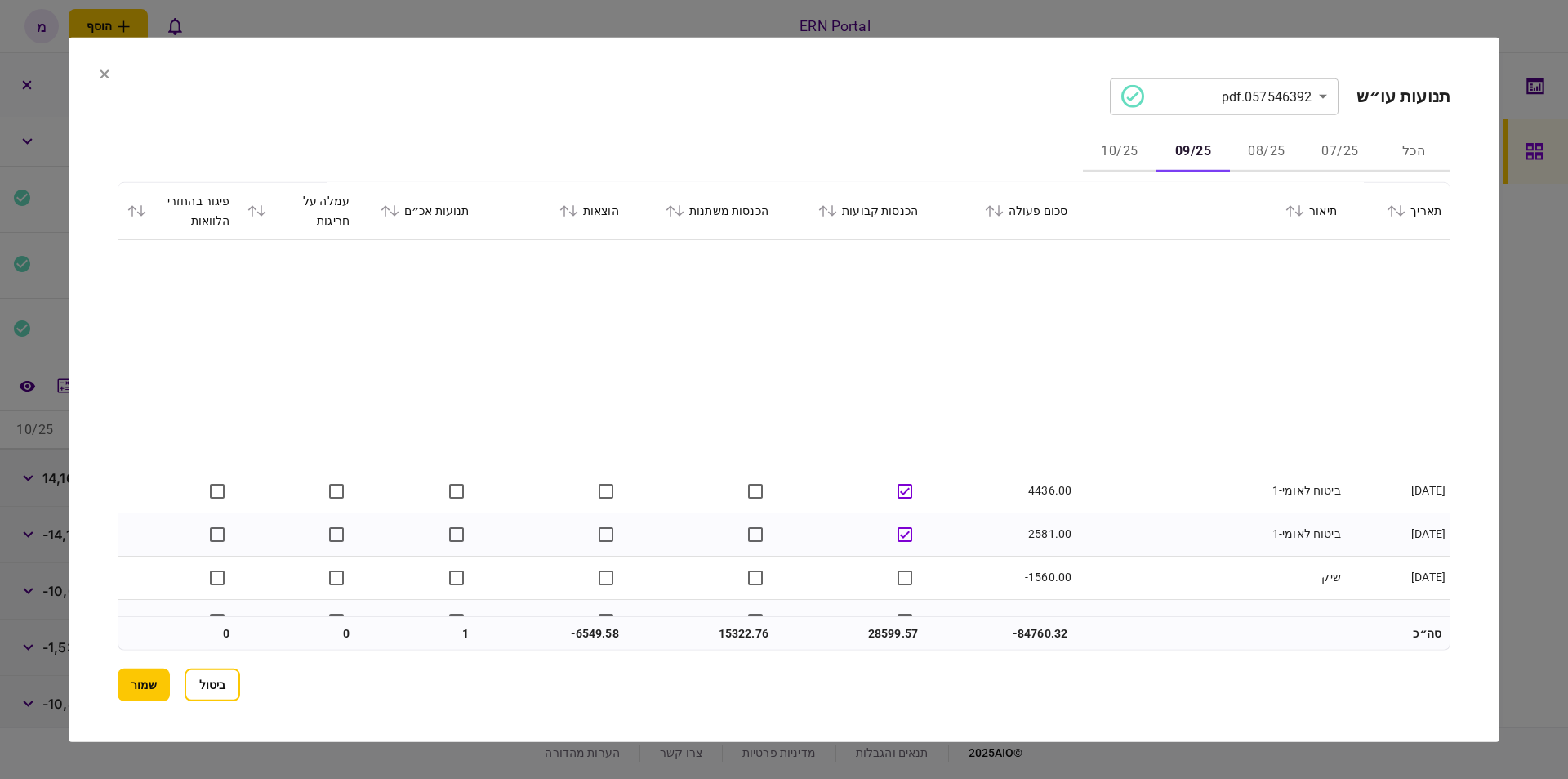
scroll to position [1270, 0]
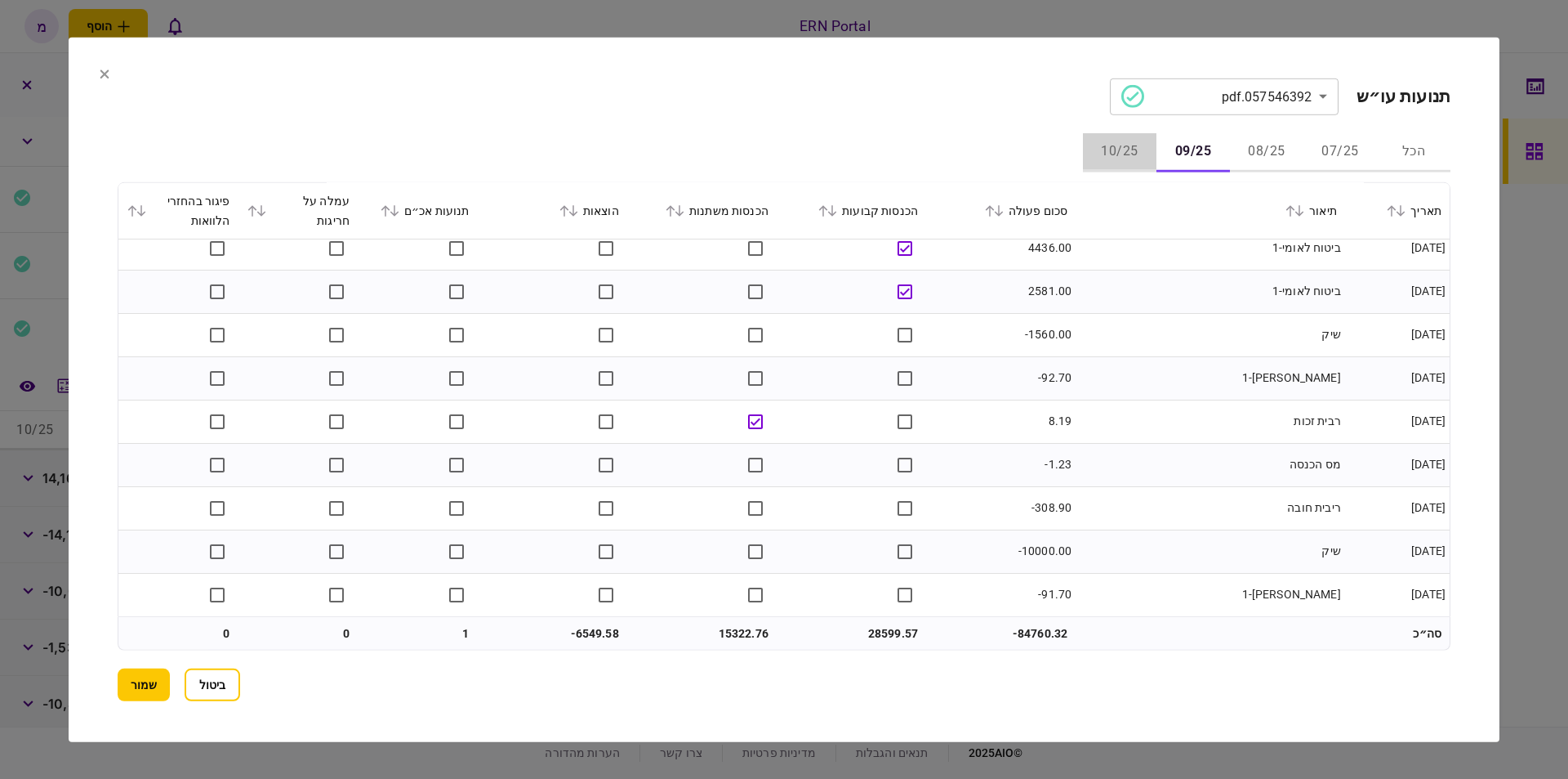
click at [1126, 154] on button "10/25" at bounding box center [1120, 152] width 74 height 40
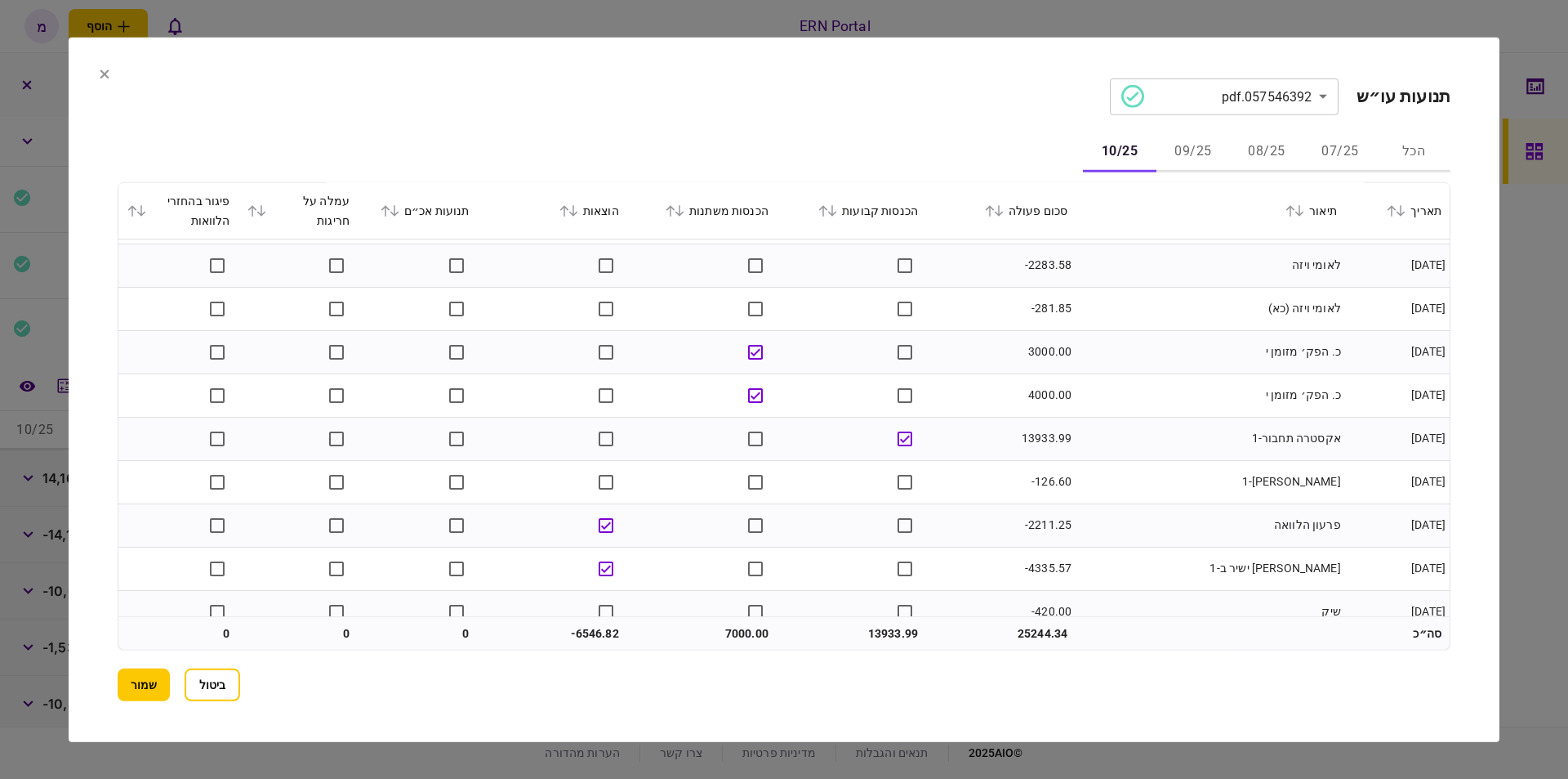
scroll to position [102, 0]
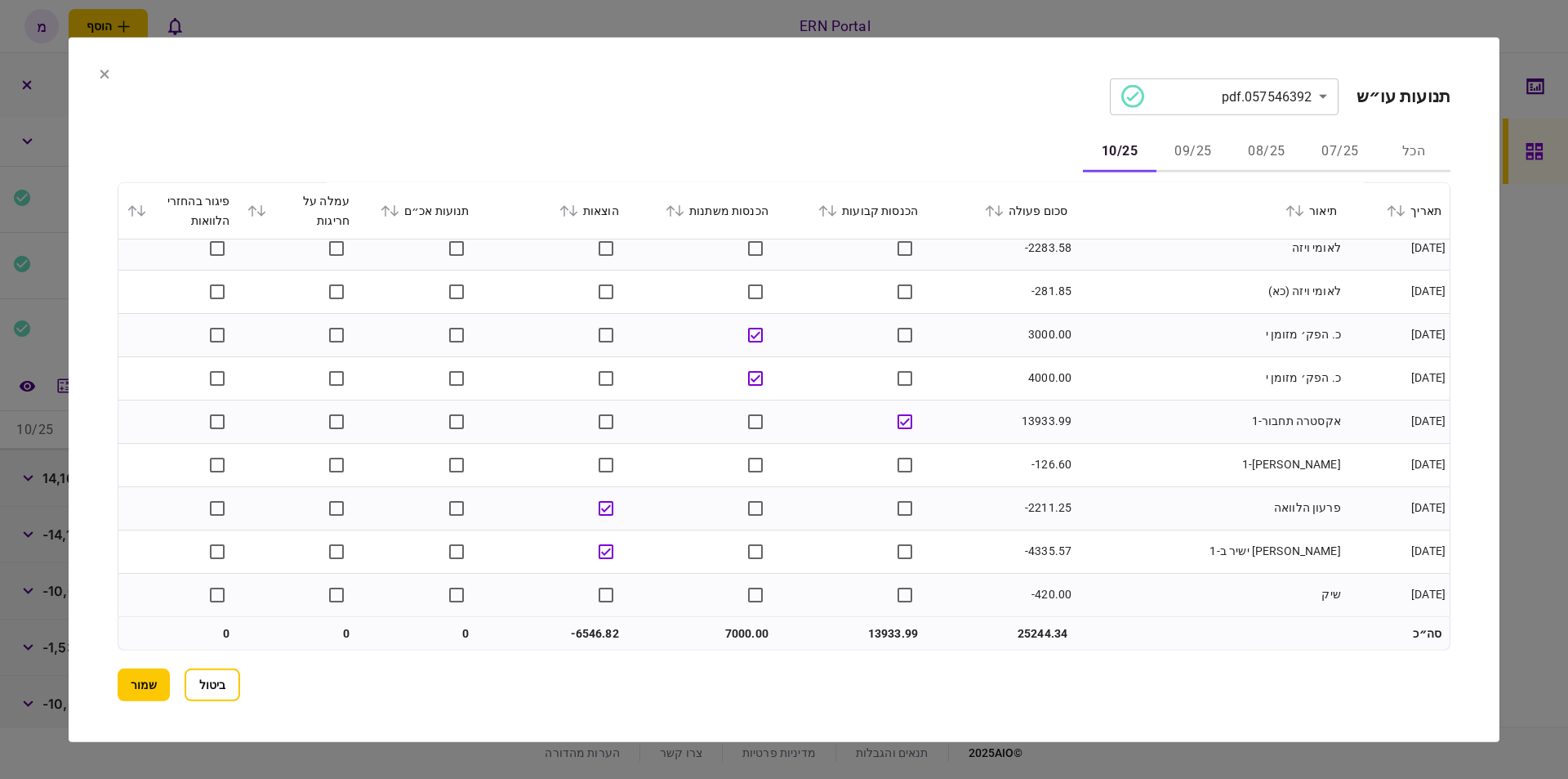
click at [163, 673] on button "שמור" at bounding box center [144, 685] width 52 height 32
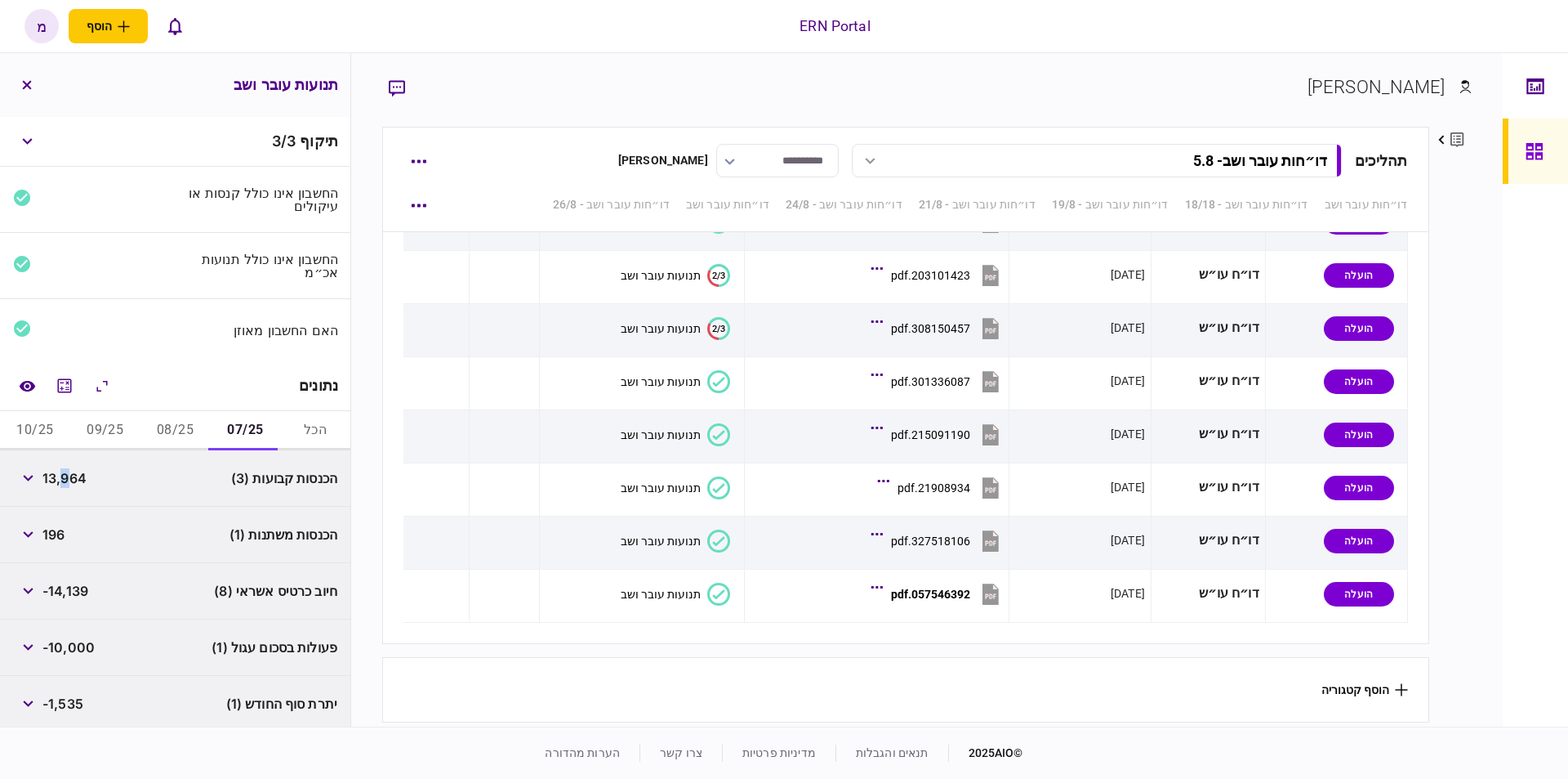
click at [67, 474] on span "13,964" at bounding box center [64, 478] width 44 height 20
click at [60, 533] on span "196" at bounding box center [53, 535] width 22 height 20
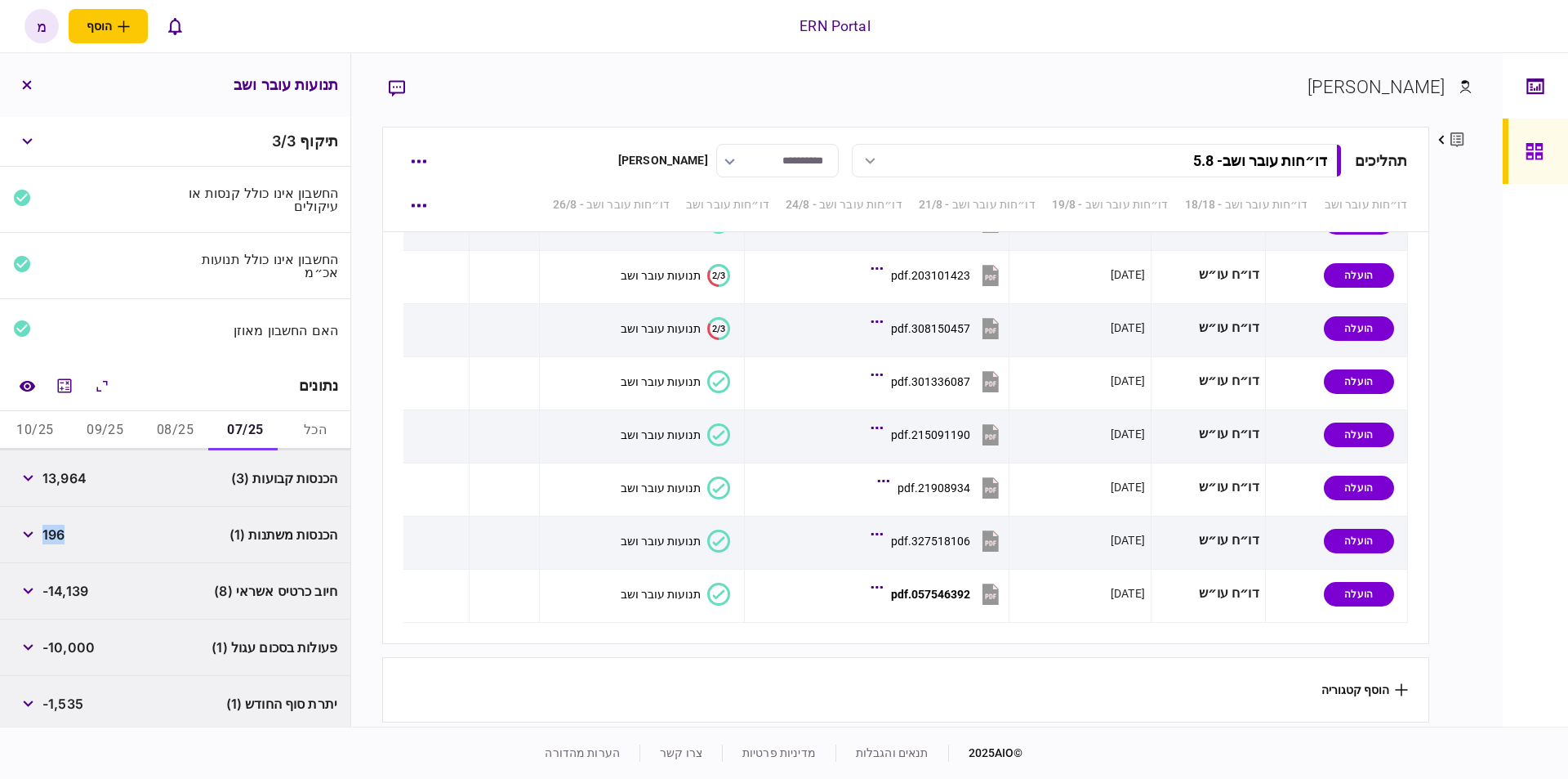
click at [60, 533] on span "196" at bounding box center [53, 535] width 22 height 20
copy span "196"
click at [83, 646] on span "-10,000" at bounding box center [68, 647] width 52 height 20
click at [66, 707] on span "-1,535" at bounding box center [62, 704] width 40 height 20
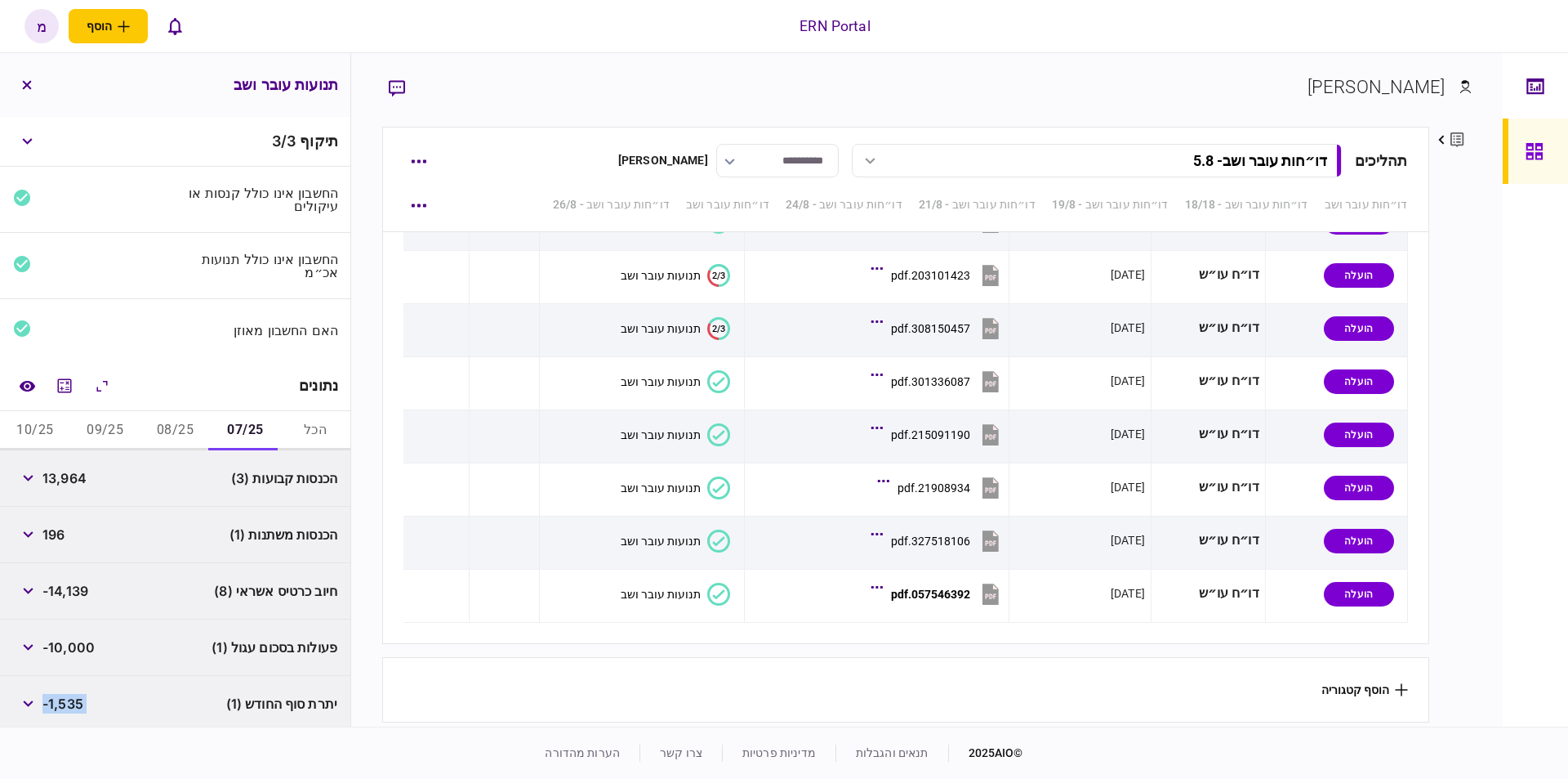
click at [66, 707] on span "-1,535" at bounding box center [62, 704] width 40 height 20
copy div "-1,535"
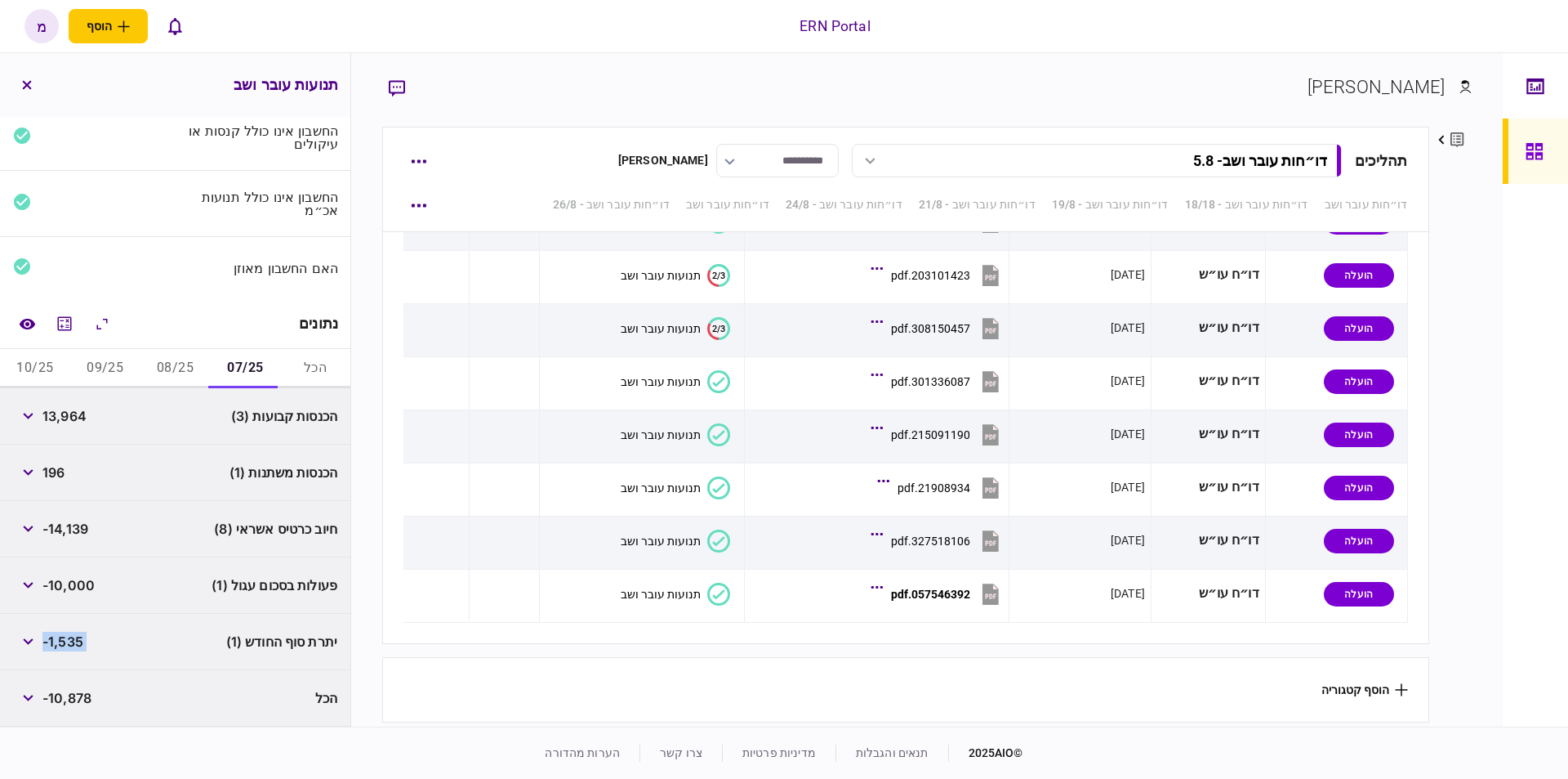
click at [163, 361] on button "08/25" at bounding box center [175, 368] width 70 height 40
click at [67, 414] on span "29,348" at bounding box center [66, 416] width 47 height 20
click at [66, 413] on span "29,348" at bounding box center [66, 416] width 47 height 20
copy span "29,348"
click at [103, 368] on button "09/25" at bounding box center [105, 368] width 70 height 40
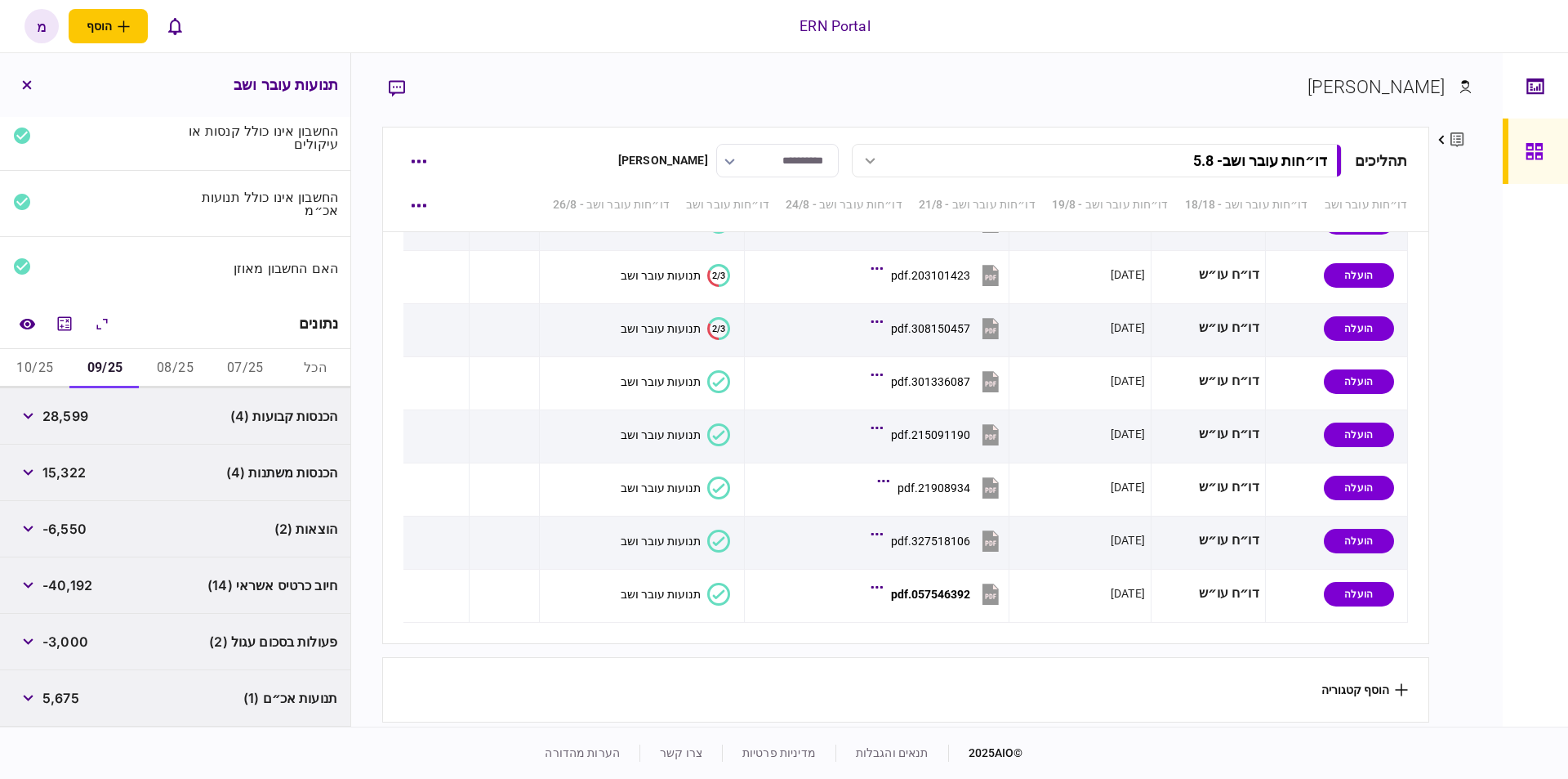
click at [57, 420] on span "28,599" at bounding box center [65, 416] width 46 height 20
copy span "28,599"
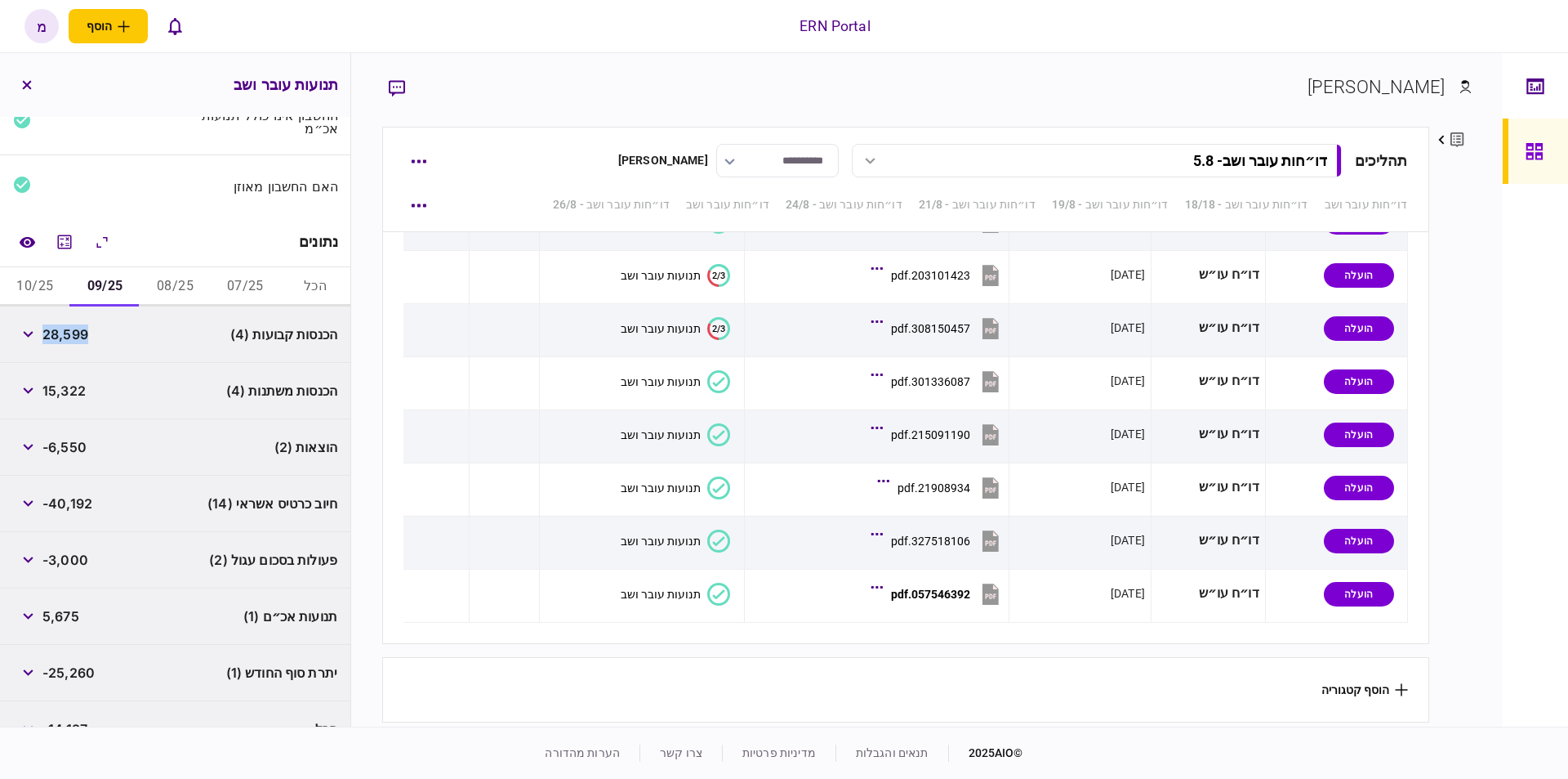
click at [41, 285] on button "10/25" at bounding box center [35, 287] width 70 height 40
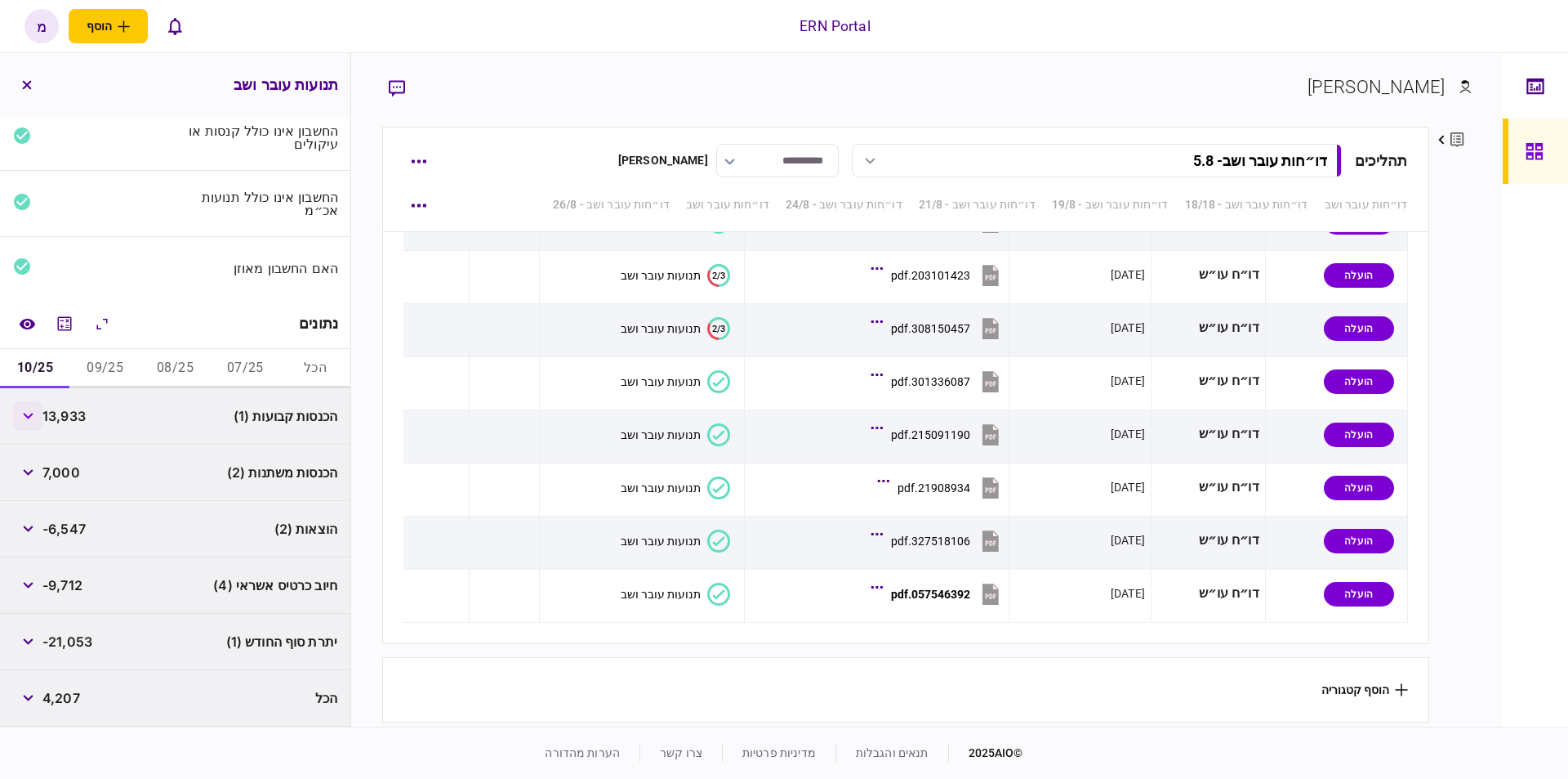
click at [39, 412] on button "button" at bounding box center [28, 415] width 30 height 30
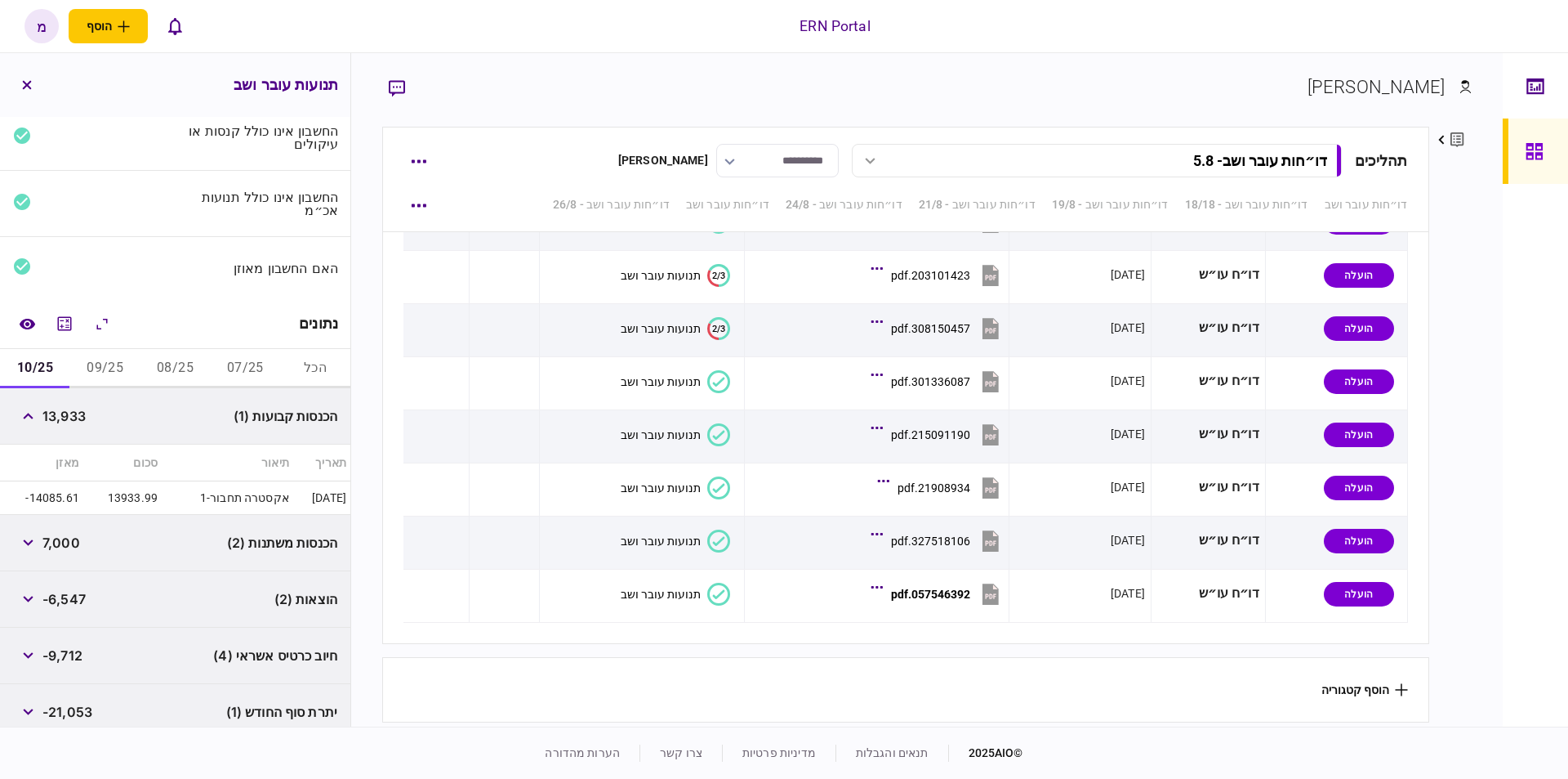
click at [57, 412] on span "13,933" at bounding box center [64, 416] width 43 height 20
copy span "13,933"
